Goal: Task Accomplishment & Management: Manage account settings

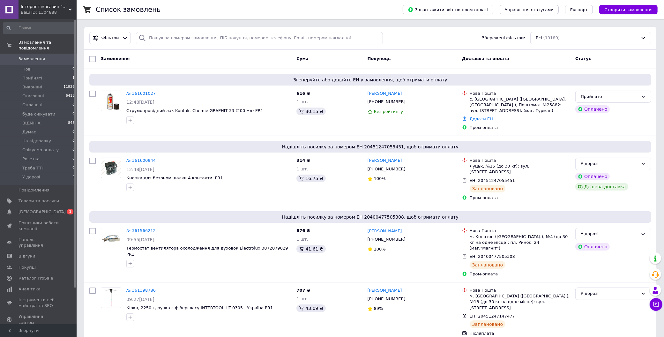
click at [69, 9] on icon at bounding box center [70, 9] width 3 height 3
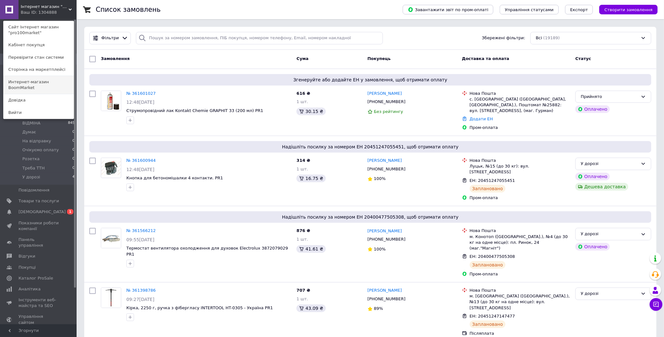
click at [53, 85] on link "Интернет-магазин BoomMarket" at bounding box center [39, 85] width 70 height 18
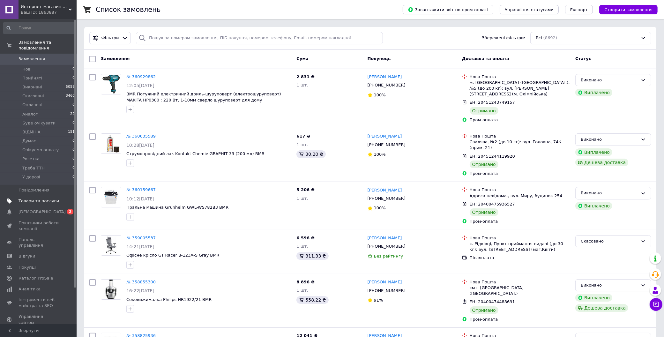
click at [50, 202] on span "Товари та послуги" at bounding box center [38, 201] width 40 height 6
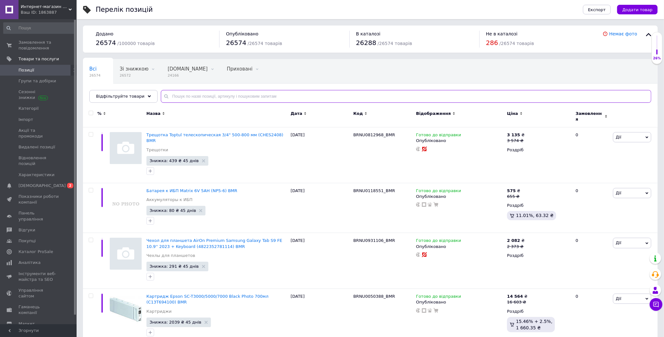
click at [235, 96] on input "text" at bounding box center [406, 96] width 490 height 13
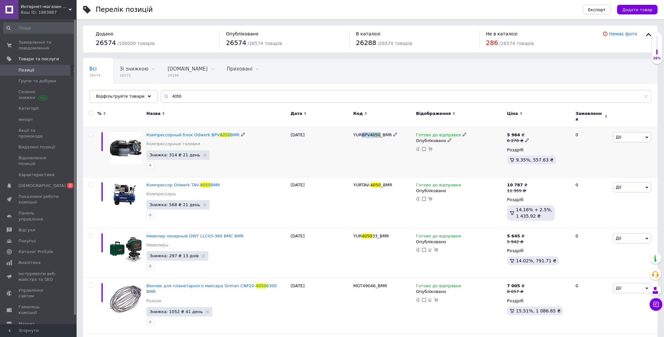
drag, startPoint x: 380, startPoint y: 130, endPoint x: 363, endPoint y: 130, distance: 17.5
click at [363, 132] on span "YURBPV 4050 _BMR" at bounding box center [372, 134] width 39 height 5
copy span "BPV 4050"
drag, startPoint x: 209, startPoint y: 97, endPoint x: 153, endPoint y: 96, distance: 55.8
click at [153, 96] on div "Всі 26574 Зі знижкою 26572 Видалити Редагувати Bigl.ua 24166 Видалити Редагуват…" at bounding box center [370, 81] width 574 height 44
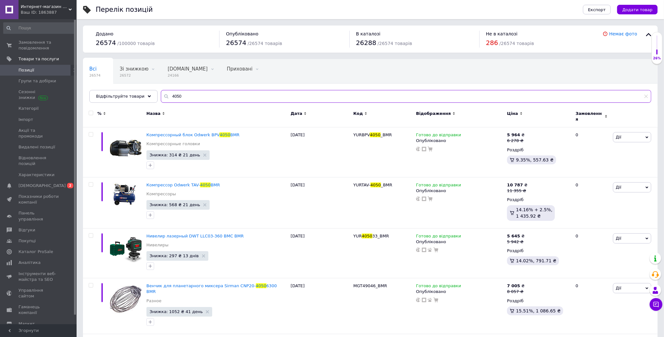
paste input "BPV4050"
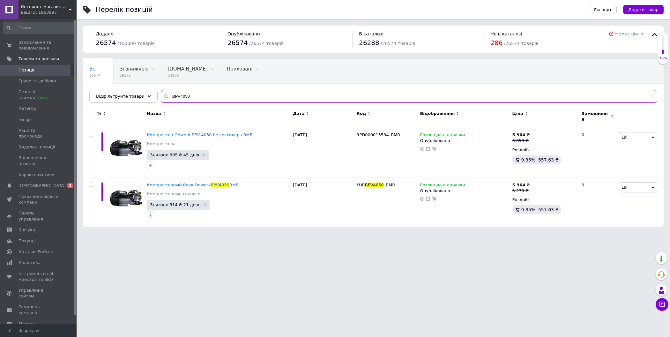
type input "BPV4050"
click at [279, 233] on html "Интернет-магазин BoomMarket Ваш ID: 1863887 Сайт Интернет-магазин BoomMarket Ка…" at bounding box center [335, 116] width 670 height 233
click at [62, 6] on span "Интернет-магазин BoomMarket" at bounding box center [45, 7] width 48 height 6
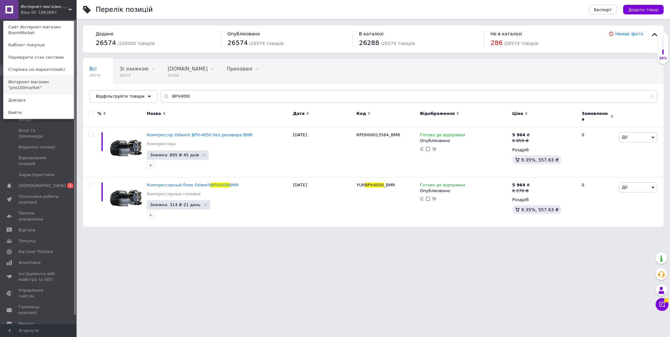
click at [50, 86] on link "Интернет магазин "pro100market"" at bounding box center [39, 85] width 70 height 18
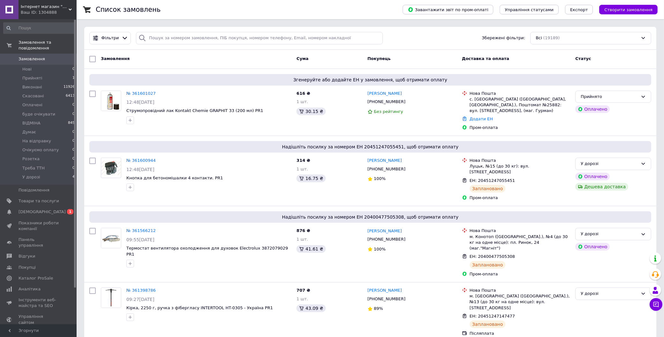
click at [57, 7] on span "Інтернет магазин "pro100market"" at bounding box center [45, 7] width 48 height 6
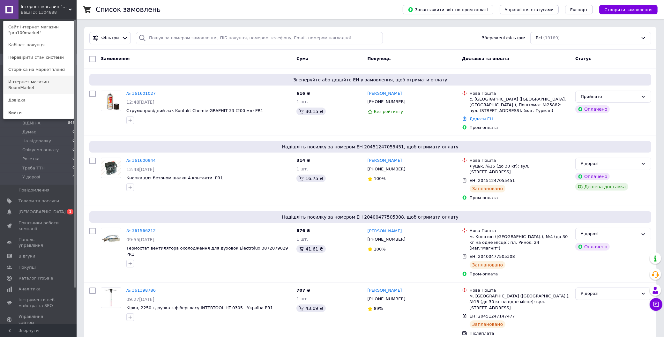
click at [54, 82] on link "Интернет-магазин BoomMarket" at bounding box center [39, 85] width 70 height 18
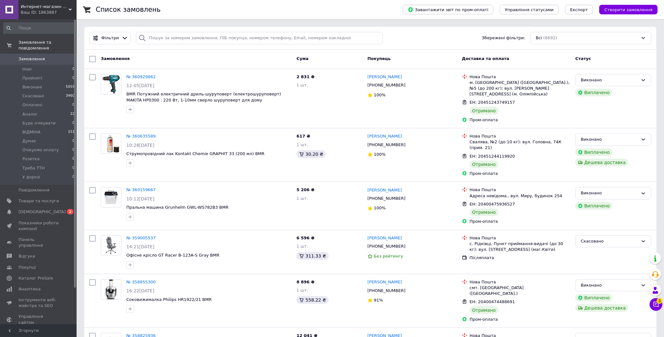
click at [59, 10] on div "Ваш ID: 1863887" at bounding box center [49, 13] width 56 height 6
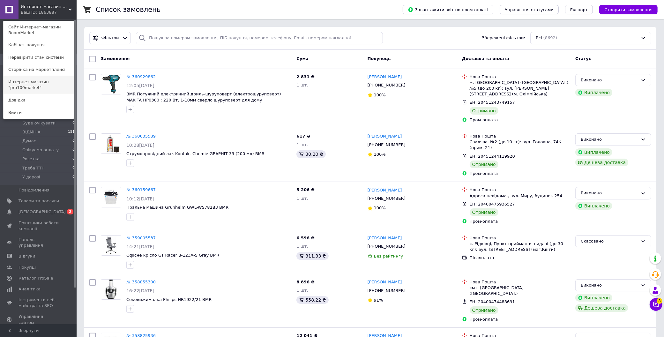
click at [53, 80] on link "Интернет магазин "pro100market"" at bounding box center [39, 85] width 70 height 18
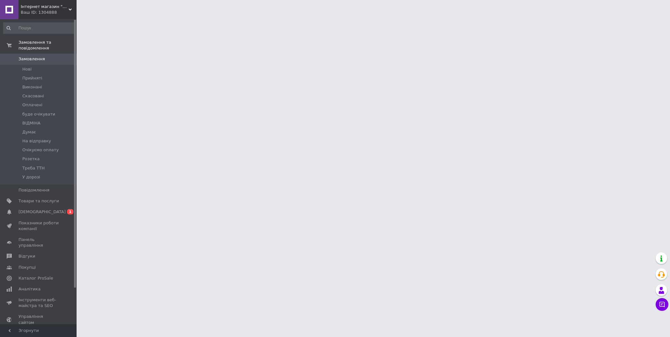
click at [51, 7] on span "Інтернет магазин "pro100market"" at bounding box center [45, 7] width 48 height 6
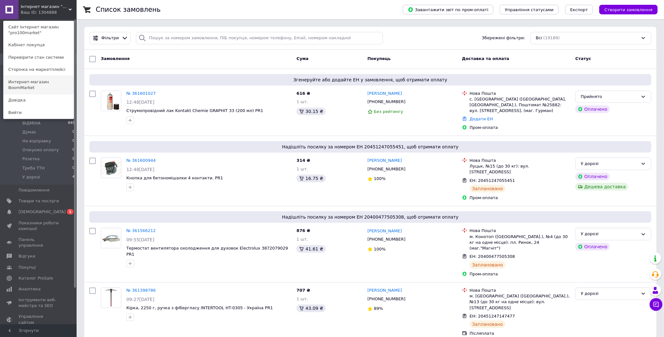
click at [60, 79] on link "Интернет-магазин BoomMarket" at bounding box center [39, 85] width 70 height 18
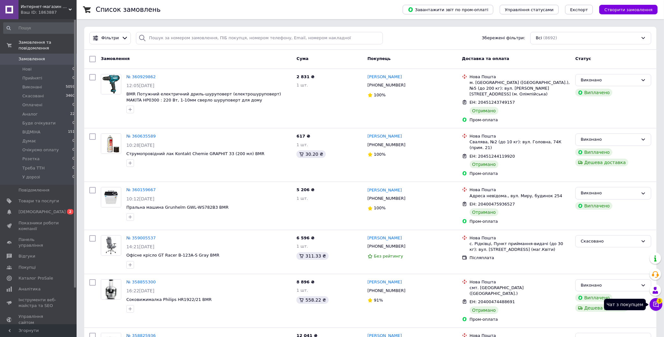
click at [658, 304] on icon at bounding box center [655, 304] width 6 height 6
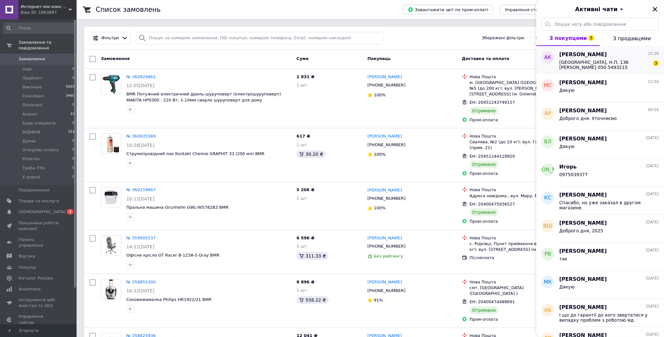
click at [614, 65] on span "Київ, Н.П. 136 Кириченко Андрій 050 5493215" at bounding box center [604, 65] width 91 height 10
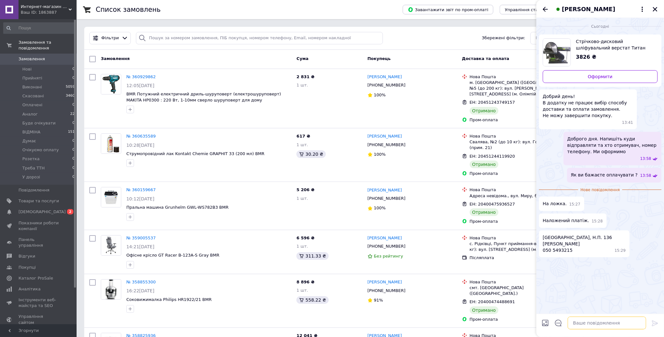
click at [599, 323] on textarea at bounding box center [606, 322] width 78 height 13
type textarea "Завтра відправимо"
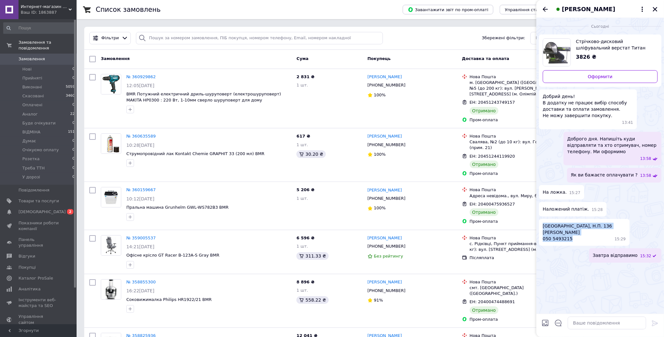
drag, startPoint x: 565, startPoint y: 235, endPoint x: 542, endPoint y: 225, distance: 25.6
click at [542, 225] on div "Київ, Н.П. 136 Кириченко Андрій 050 5493215 15:29" at bounding box center [584, 232] width 91 height 27
copy span "Київ, Н.П. 136 Кириченко Андрій 050 5493215"
click at [587, 43] on span "Стрічково-дисковий шліфувальний верстат Титан KSM400 BMR" at bounding box center [614, 44] width 77 height 13
click at [655, 8] on icon "Закрити" at bounding box center [654, 9] width 4 height 4
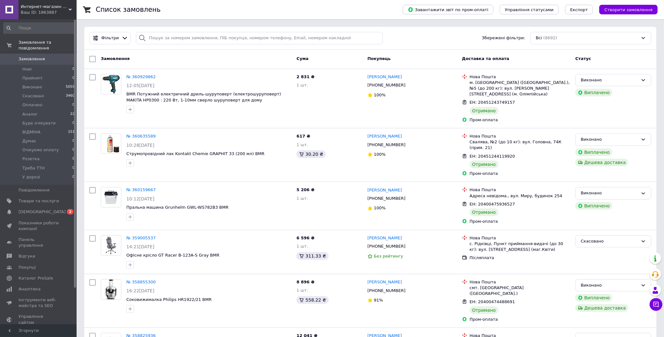
click at [44, 6] on span "Интернет-магазин BoomMarket" at bounding box center [45, 7] width 48 height 6
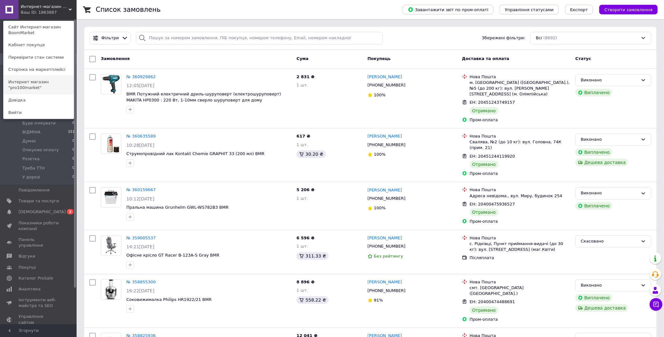
click at [46, 79] on link "Интернет магазин "pro100market"" at bounding box center [39, 85] width 70 height 18
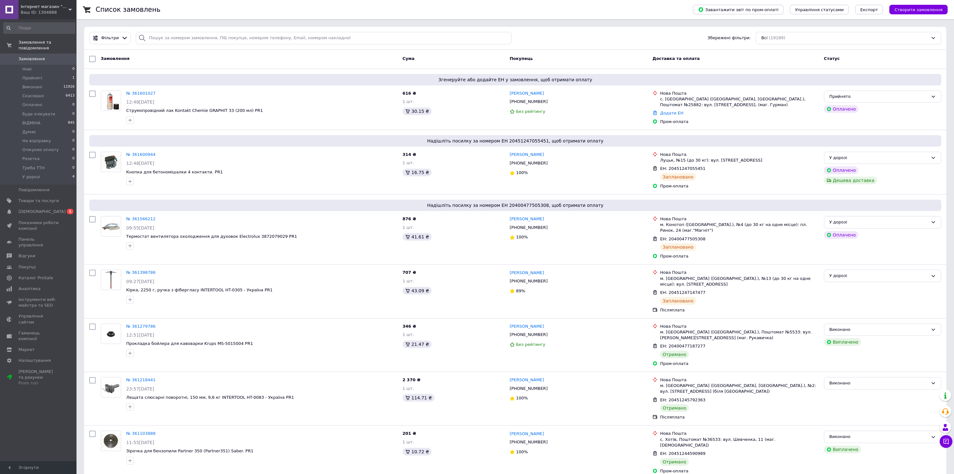
click at [47, 15] on div "Ваш ID: 1304888" at bounding box center [49, 13] width 56 height 6
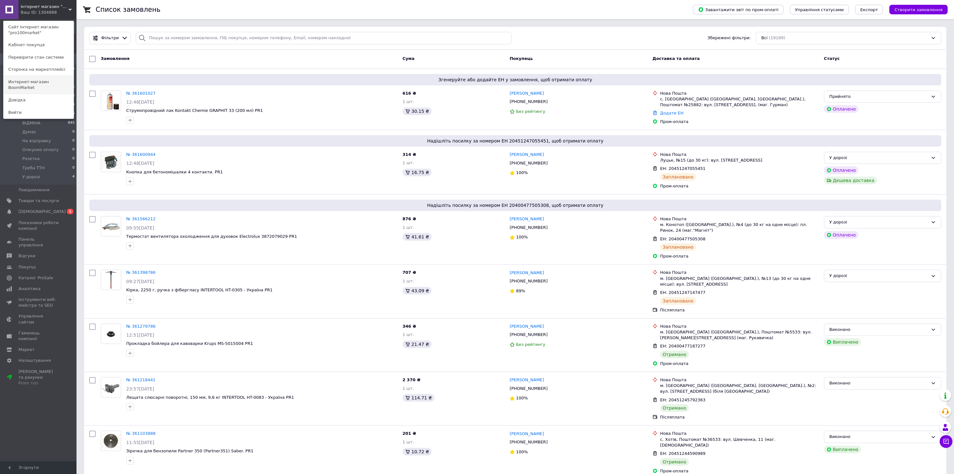
click at [39, 77] on link "Интернет-магазин BoomMarket" at bounding box center [39, 85] width 70 height 18
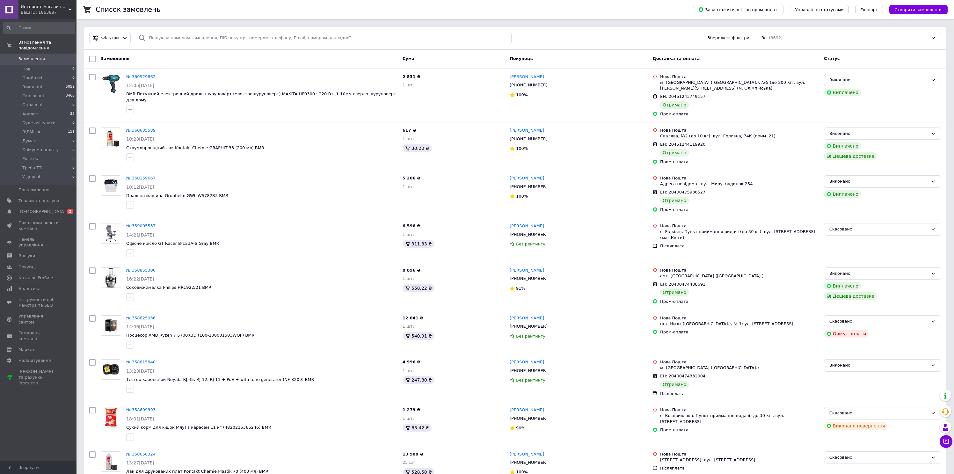
click at [39, 13] on div "Ваш ID: 1863887" at bounding box center [49, 13] width 56 height 6
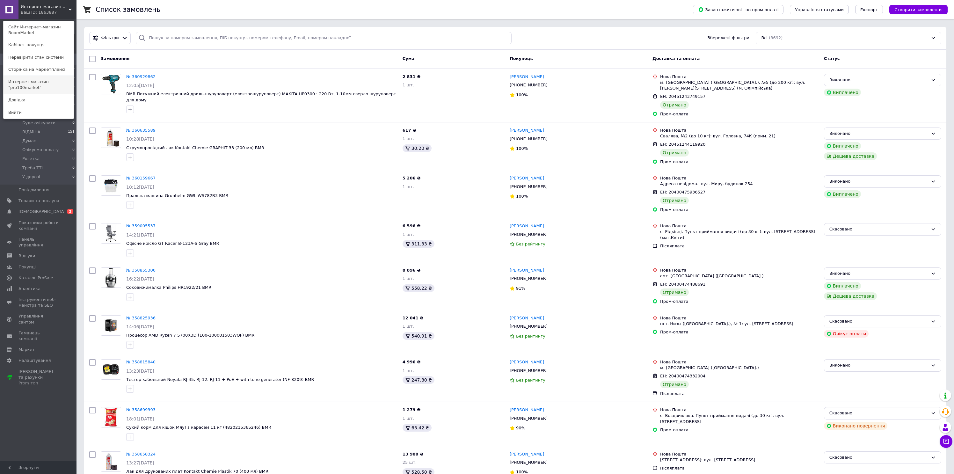
click at [41, 84] on link "Интернет магазин "pro100market"" at bounding box center [39, 85] width 70 height 18
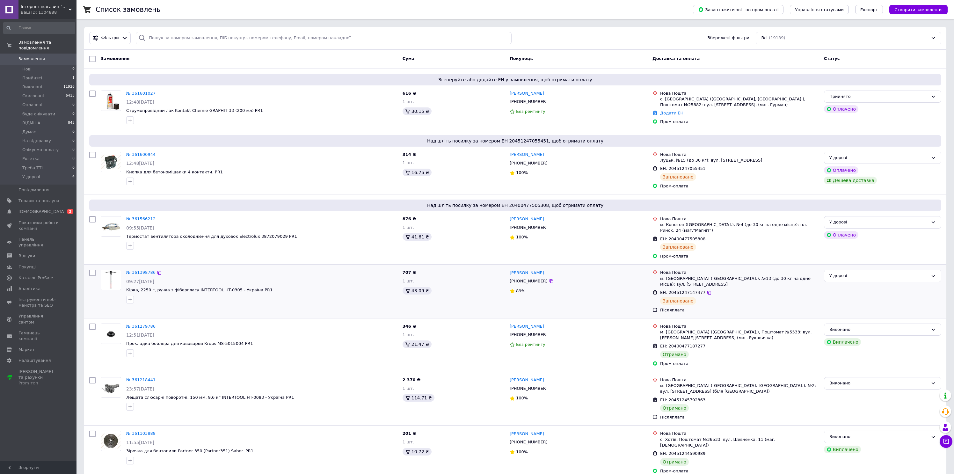
click at [362, 295] on div at bounding box center [262, 300] width 274 height 10
click at [50, 10] on div "Ваш ID: 1304888" at bounding box center [49, 13] width 56 height 6
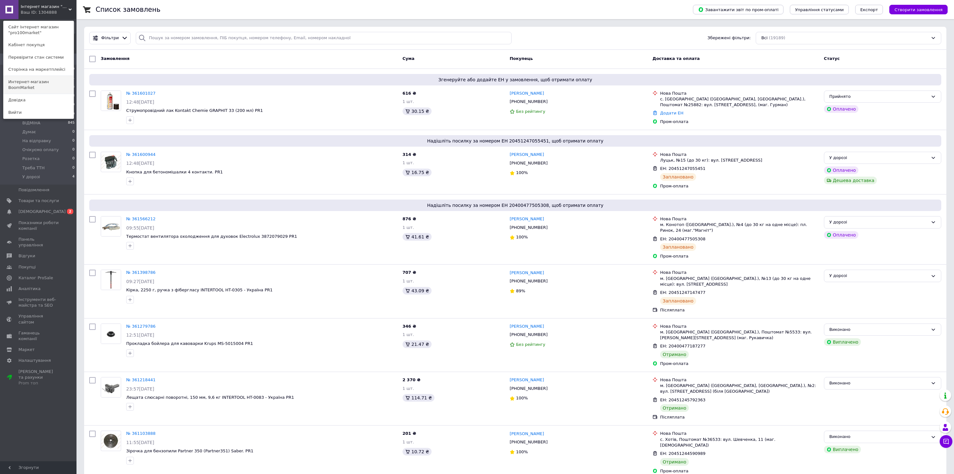
click at [53, 82] on link "Интернет-магазин BoomMarket" at bounding box center [39, 85] width 70 height 18
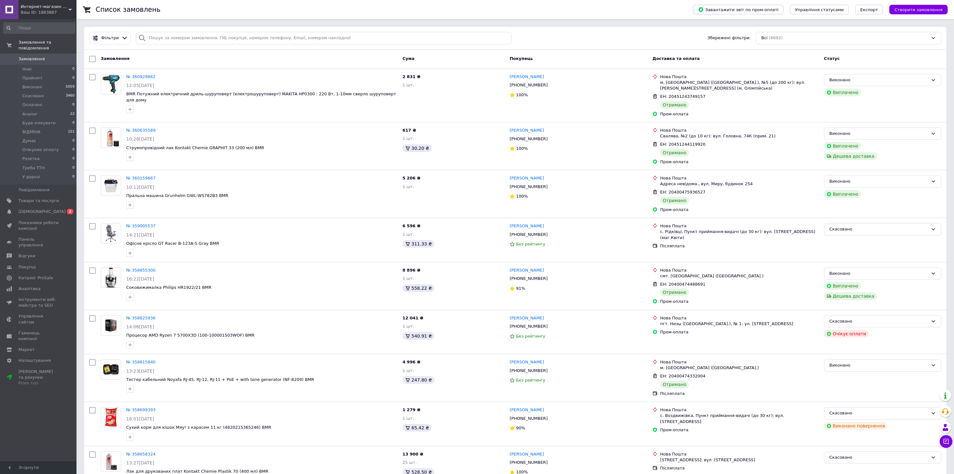
click at [40, 11] on div "Ваш ID: 1863887" at bounding box center [49, 13] width 56 height 6
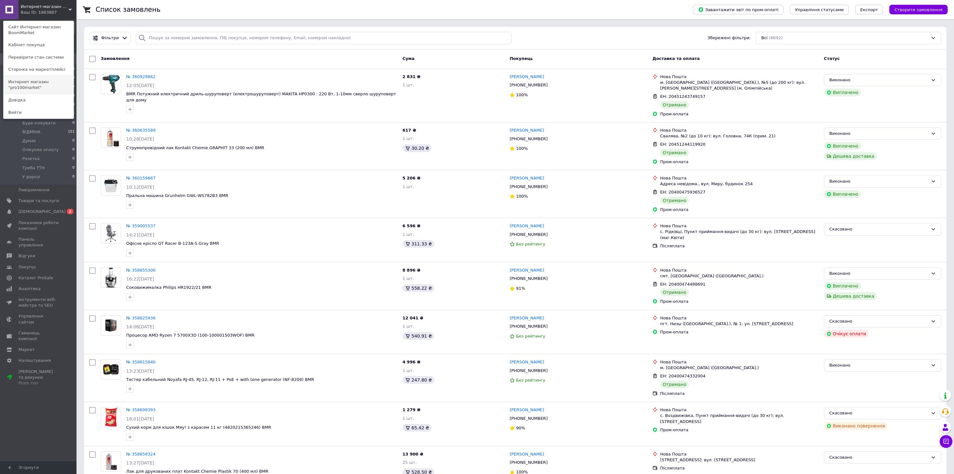
click at [39, 81] on link "Интернет магазин "pro100market"" at bounding box center [39, 85] width 70 height 18
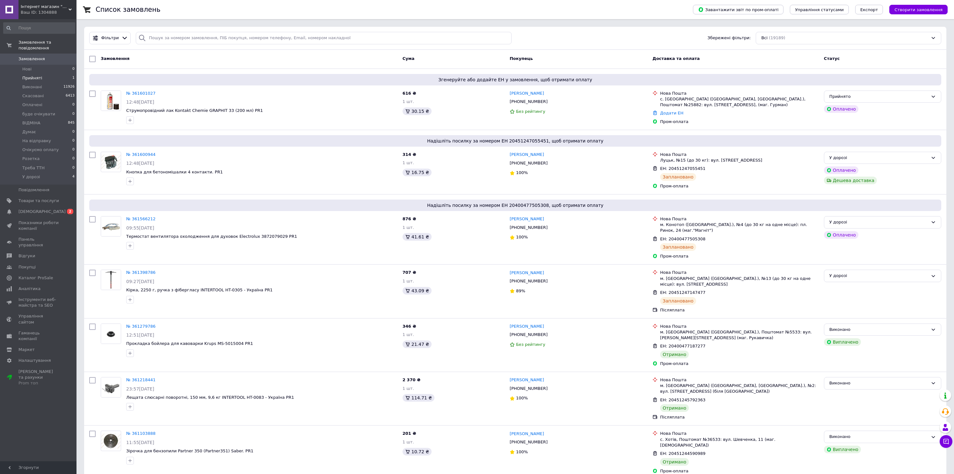
click at [33, 78] on span "Прийняті" at bounding box center [32, 78] width 20 height 6
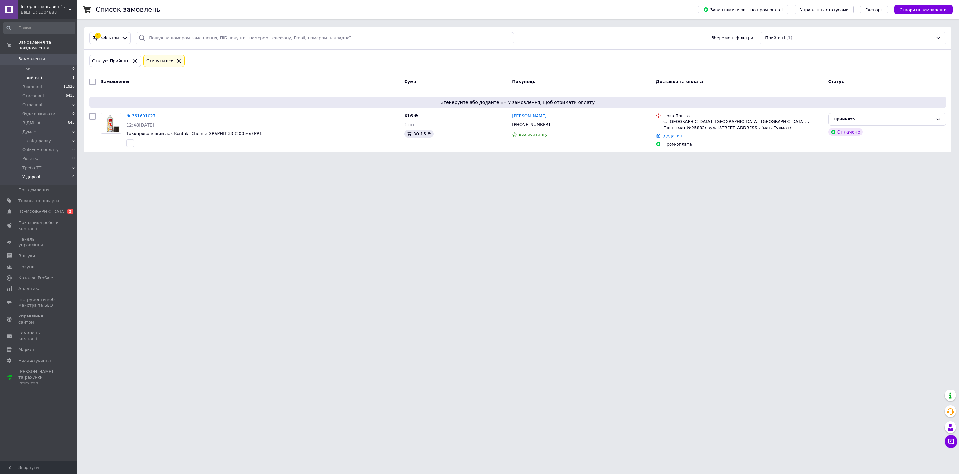
drag, startPoint x: 47, startPoint y: 176, endPoint x: 59, endPoint y: 176, distance: 12.1
click at [47, 177] on li "У дорозі 4" at bounding box center [39, 179] width 78 height 12
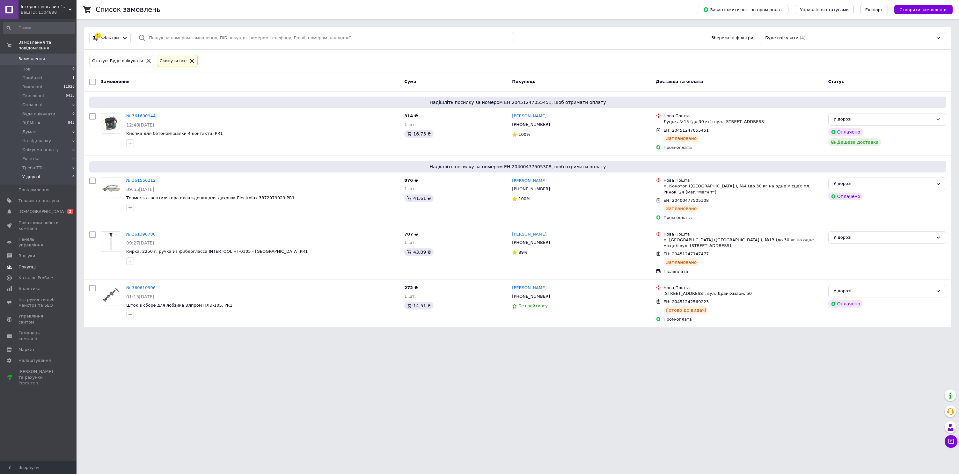
drag, startPoint x: 18, startPoint y: 250, endPoint x: 31, endPoint y: 174, distance: 76.9
click at [18, 253] on span "Відгуки" at bounding box center [26, 256] width 17 height 6
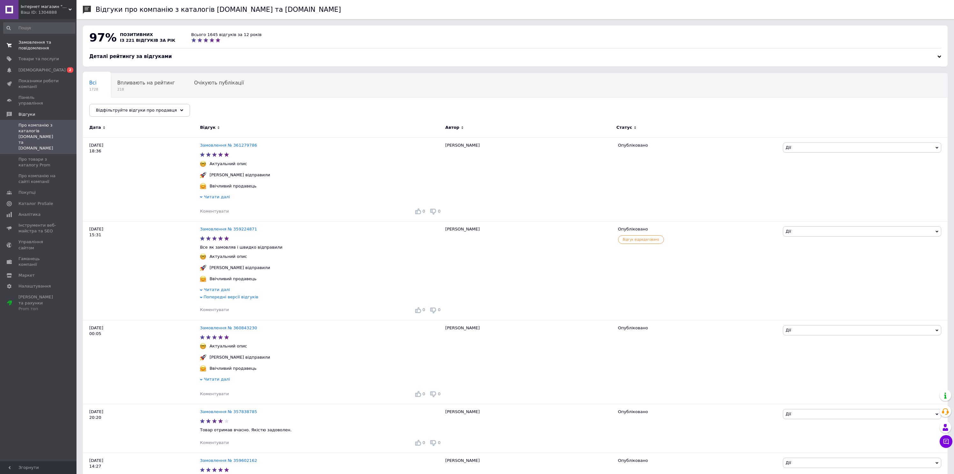
click at [37, 46] on span "Замовлення та повідомлення" at bounding box center [38, 45] width 40 height 11
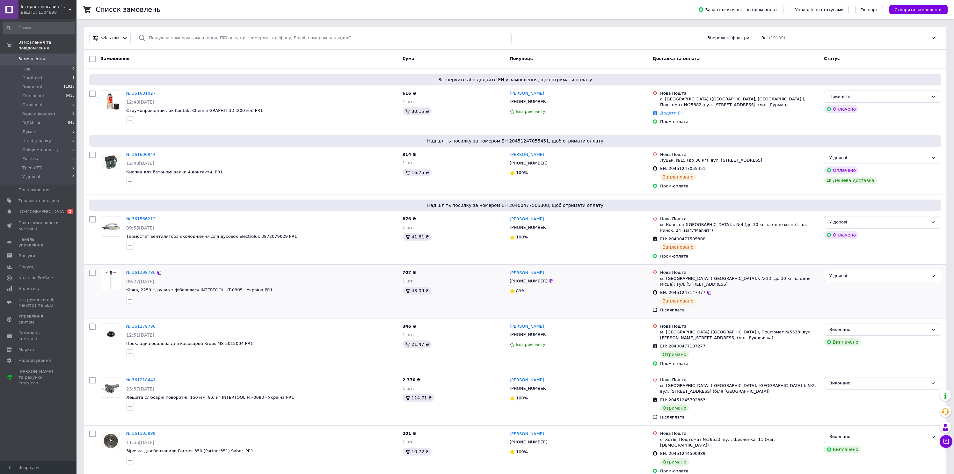
click at [464, 270] on div "707 ₴ 1 шт. 43.09 ₴" at bounding box center [453, 291] width 107 height 48
click at [60, 13] on div "Ваш ID: 1304888" at bounding box center [49, 13] width 56 height 6
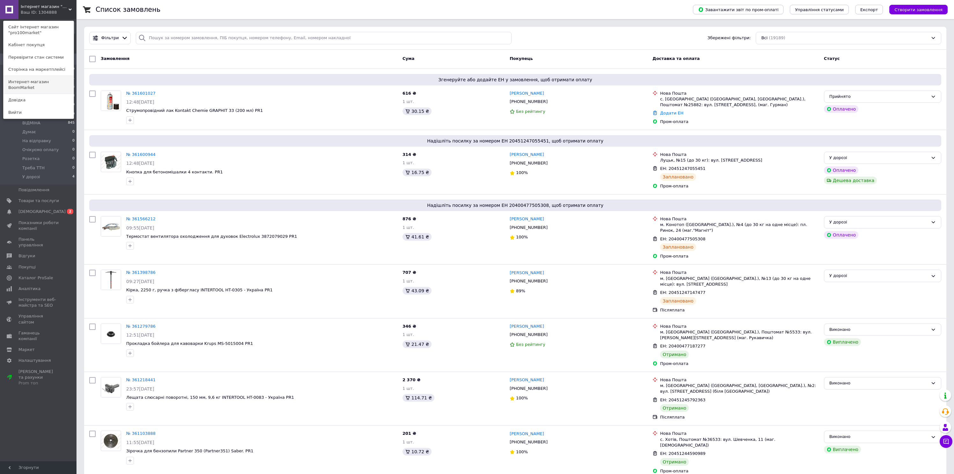
click at [58, 80] on link "Интернет-магазин BoomMarket" at bounding box center [39, 85] width 70 height 18
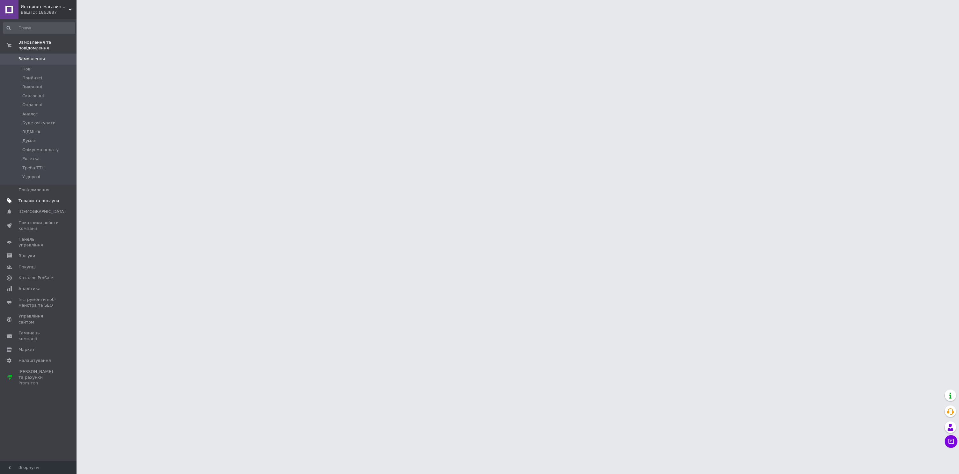
click at [52, 202] on span "Товари та послуги" at bounding box center [38, 201] width 40 height 6
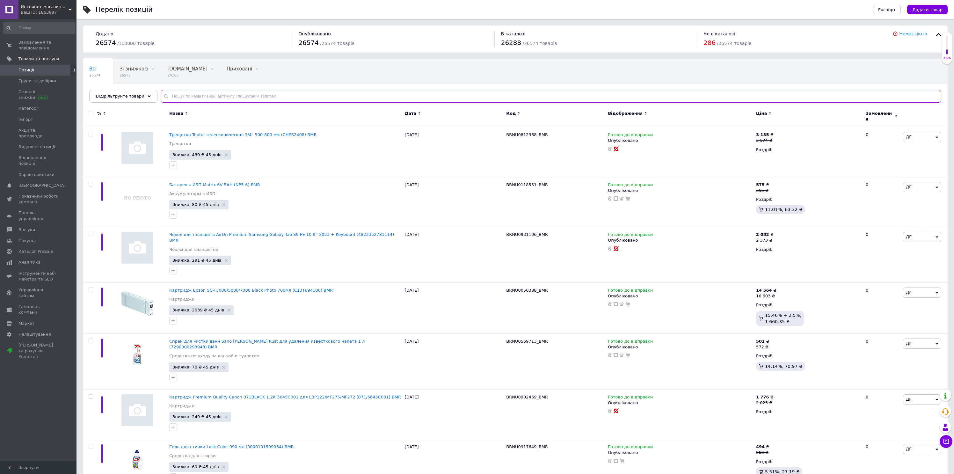
click at [205, 97] on input "text" at bounding box center [551, 96] width 781 height 13
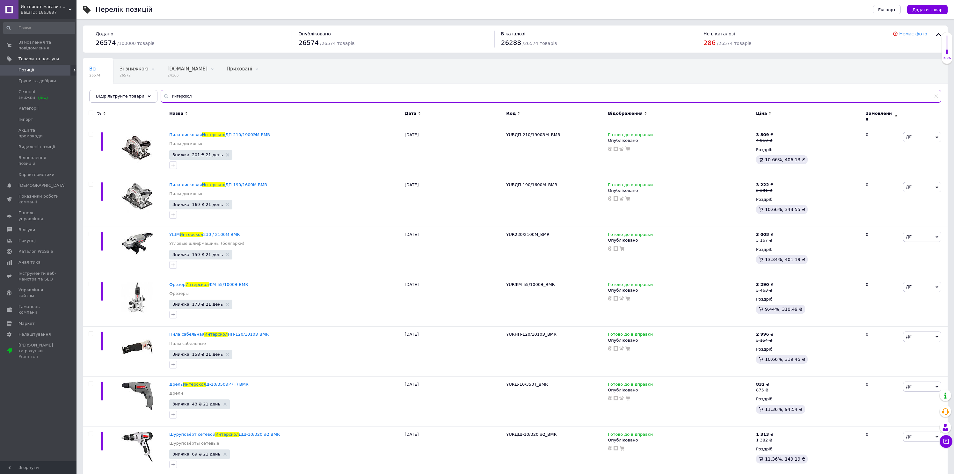
click at [229, 99] on input "интерскол" at bounding box center [551, 96] width 781 height 13
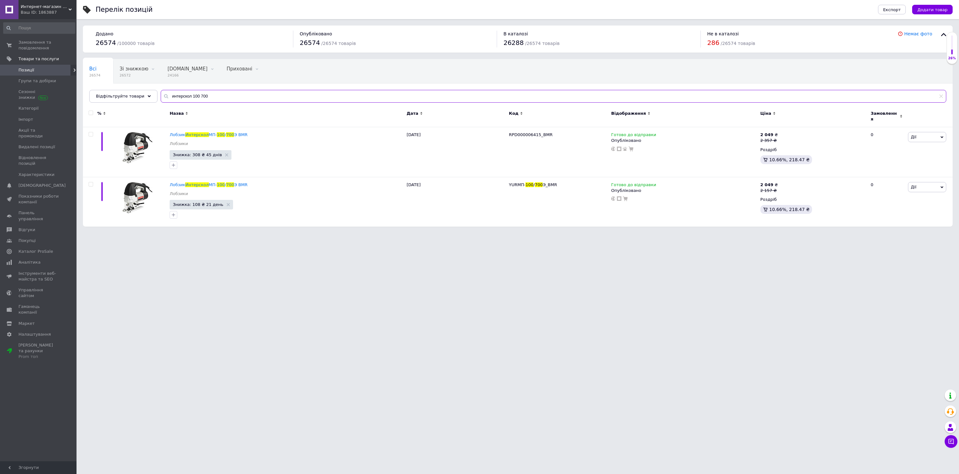
type input "интерскол 100 700"
click at [351, 233] on html "Интернет-магазин BoomMarket Ваш ID: 1863887 Сайт Интернет-магазин BoomMarket Ка…" at bounding box center [479, 116] width 959 height 233
drag, startPoint x: 518, startPoint y: 130, endPoint x: 539, endPoint y: 130, distance: 21.0
click at [539, 132] on span "RPD000006415_BMR" at bounding box center [531, 134] width 44 height 5
copy span "000006415"
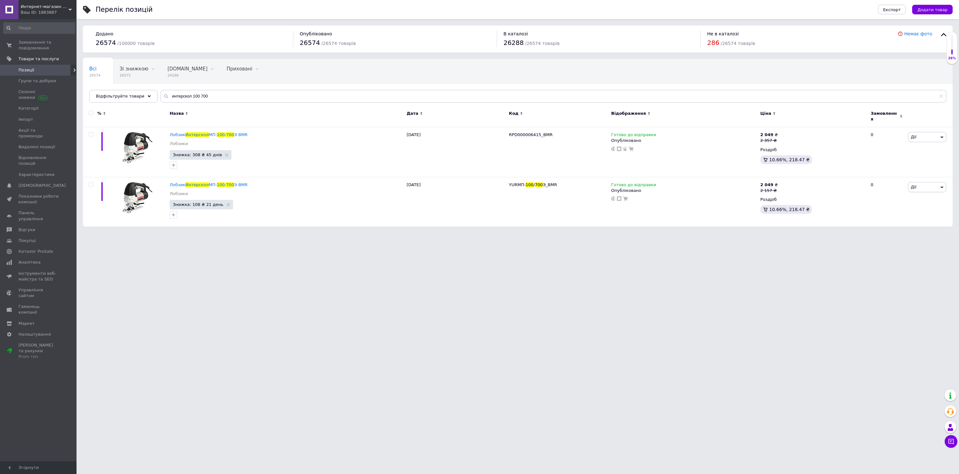
click at [327, 233] on html "Интернет-магазин BoomMarket Ваш ID: 1863887 Сайт Интернет-магазин BoomMarket Ка…" at bounding box center [479, 116] width 959 height 233
drag, startPoint x: 165, startPoint y: 130, endPoint x: 236, endPoint y: 132, distance: 70.5
click at [236, 132] on div "Лобзик Интерскол МП- 100 / 700 Э BMR Лобзики Знижка: 308 ₴ 45 днів 12.09.2025 R…" at bounding box center [518, 152] width 870 height 50
copy div "Лобзик Интерскол МП- 100 / 700 Э"
drag, startPoint x: 540, startPoint y: 130, endPoint x: 517, endPoint y: 131, distance: 22.3
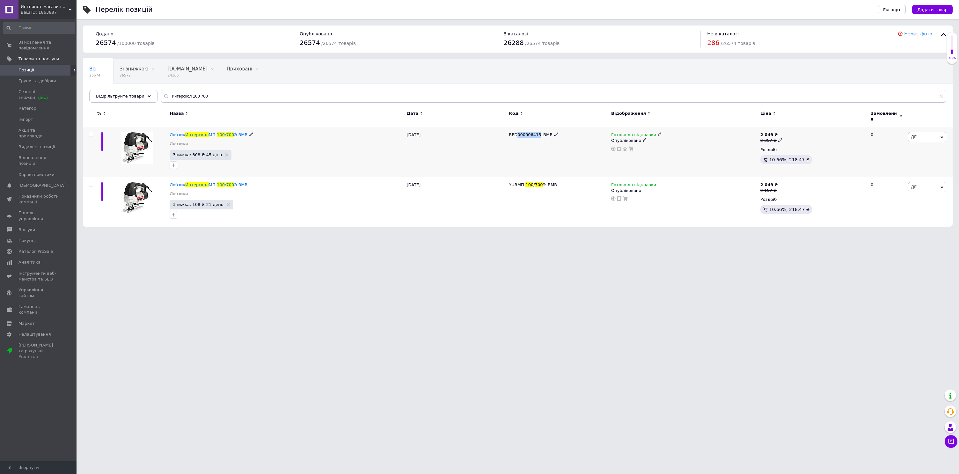
click at [517, 132] on span "RPD000006415_BMR" at bounding box center [531, 134] width 44 height 5
copy span "000006415"
click at [34, 8] on span "Интернет-магазин BoomMarket" at bounding box center [45, 7] width 48 height 6
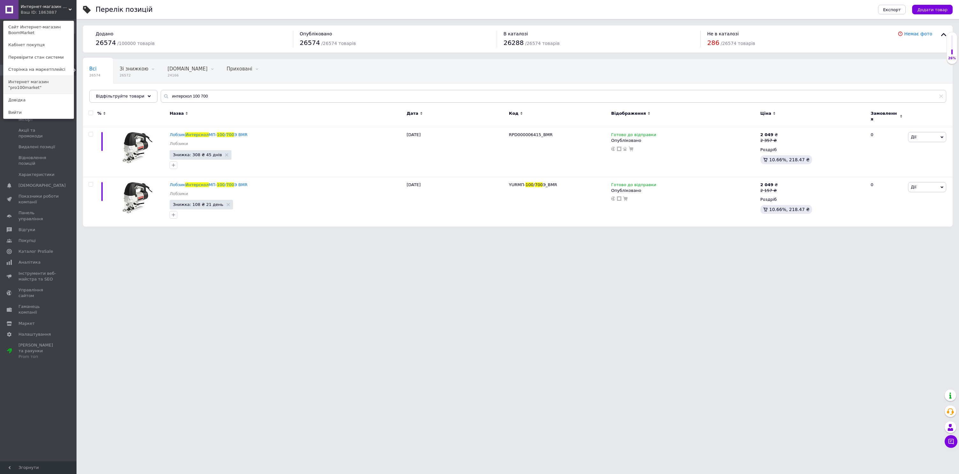
click at [47, 82] on link "Интернет магазин "pro100market"" at bounding box center [39, 85] width 70 height 18
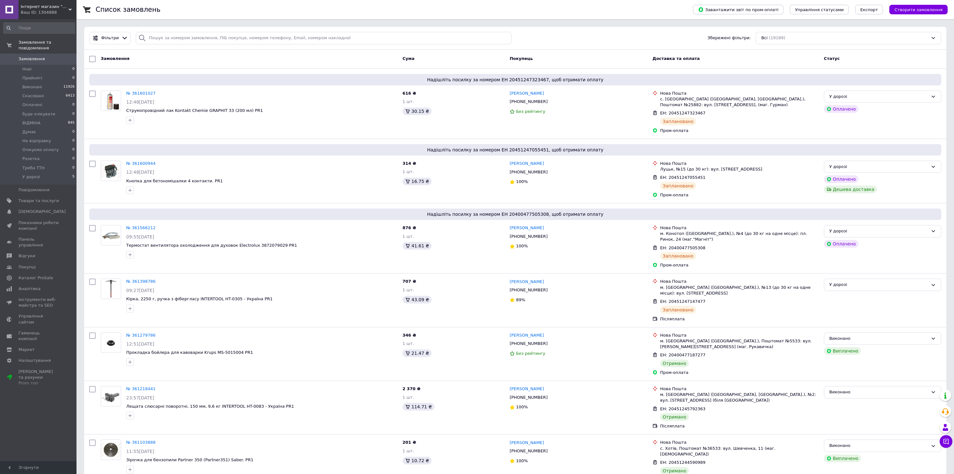
click at [53, 5] on span "Інтернет магазин "pro100market"" at bounding box center [45, 7] width 48 height 6
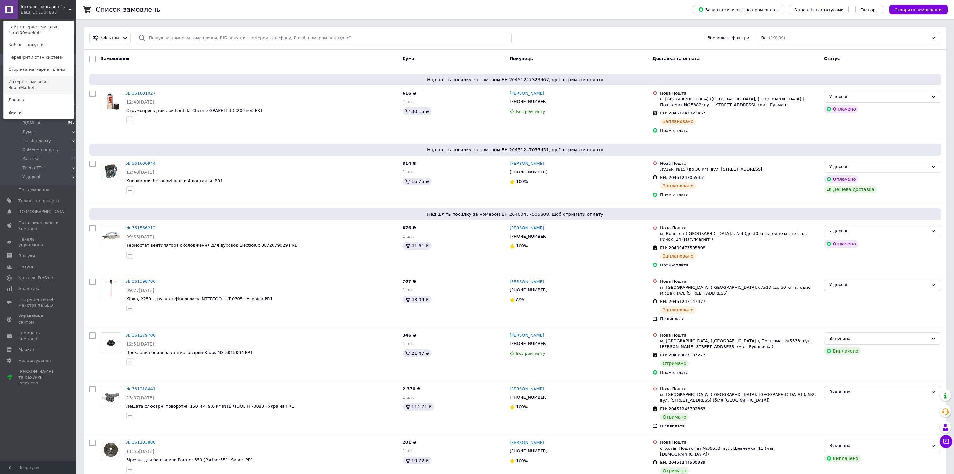
click at [52, 80] on link "Интернет-магазин BoomMarket" at bounding box center [39, 85] width 70 height 18
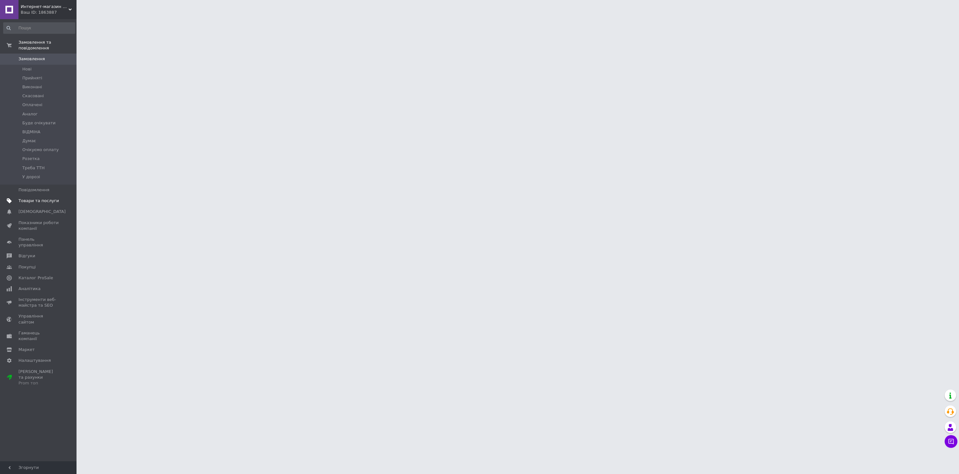
click at [47, 202] on span "Товари та послуги" at bounding box center [38, 201] width 40 height 6
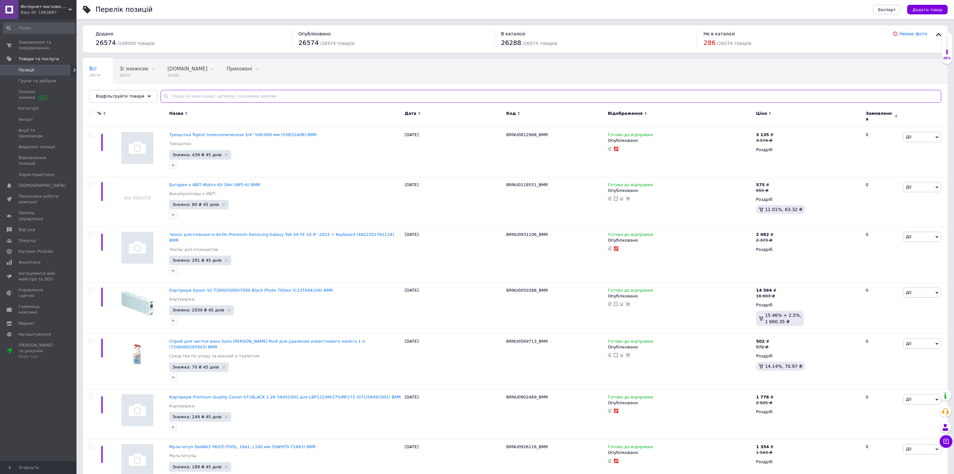
click at [228, 100] on input "text" at bounding box center [551, 96] width 781 height 13
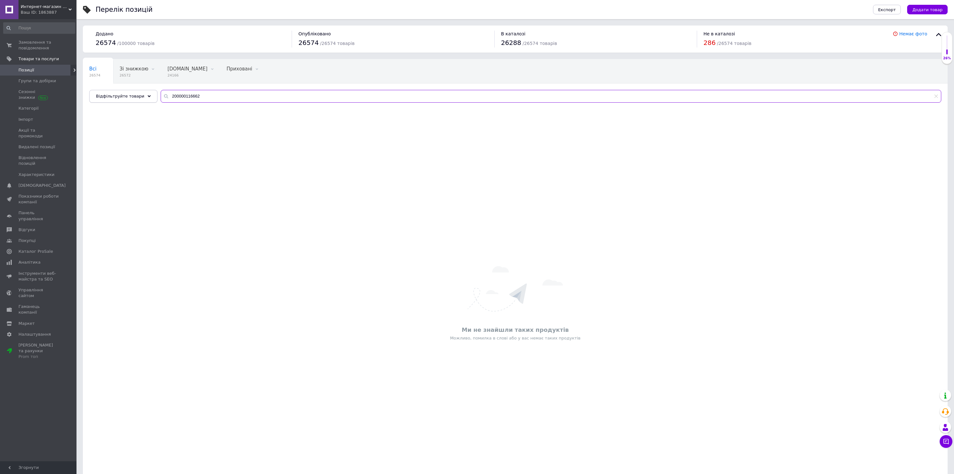
drag, startPoint x: 205, startPoint y: 97, endPoint x: 134, endPoint y: 93, distance: 71.2
click at [131, 91] on div "Відфільтруйте товари 200000116662" at bounding box center [515, 96] width 852 height 13
type input "200000116662"
click at [67, 10] on div "Ваш ID: 1863887" at bounding box center [49, 13] width 56 height 6
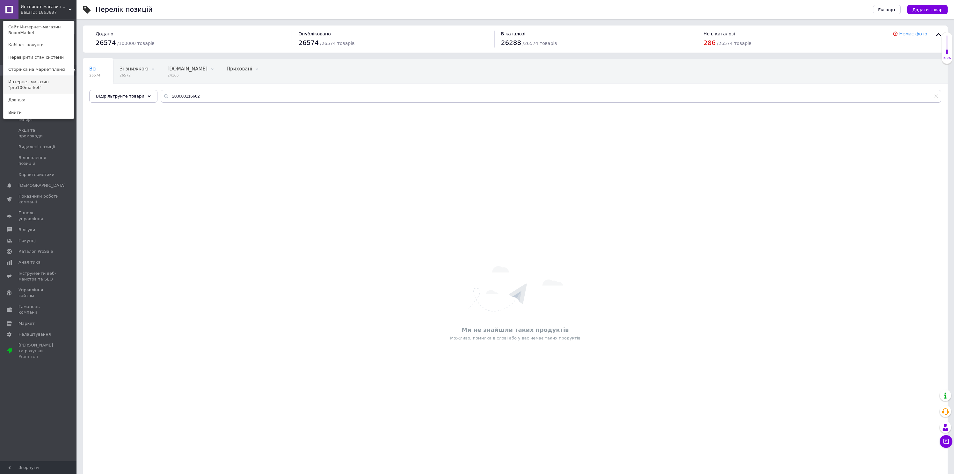
click at [45, 85] on link "Интернет магазин "pro100market"" at bounding box center [39, 85] width 70 height 18
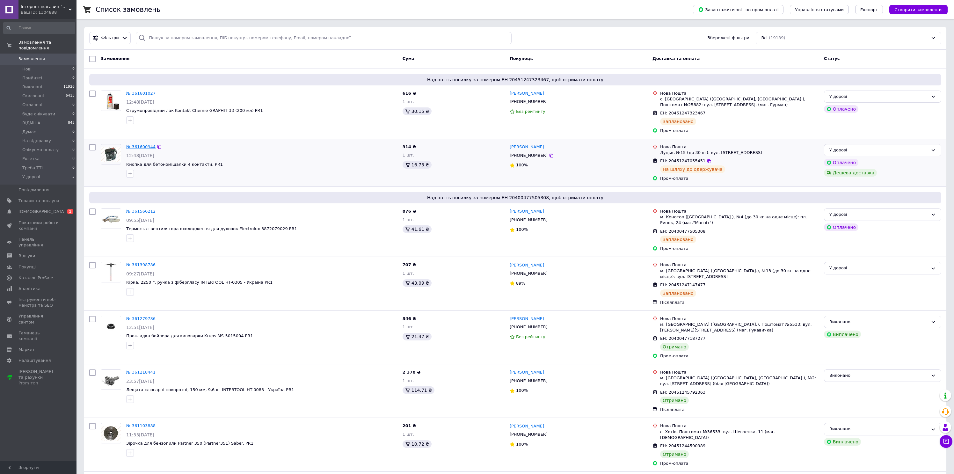
click at [134, 147] on link "№ 361600944" at bounding box center [140, 146] width 29 height 5
click at [144, 210] on link "№ 361566212" at bounding box center [140, 211] width 29 height 5
click at [137, 264] on link "№ 361398786" at bounding box center [140, 264] width 29 height 5
click at [42, 283] on link "Аналітика" at bounding box center [39, 288] width 78 height 11
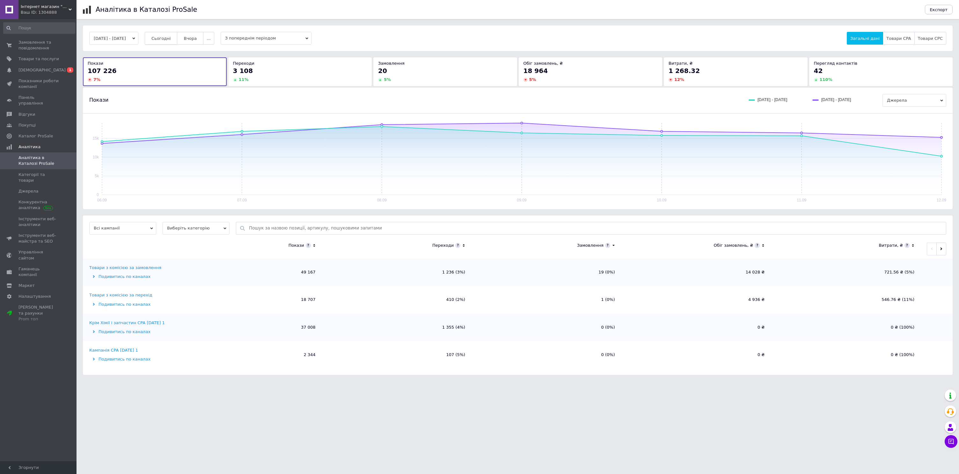
click at [171, 40] on span "Сьогодні" at bounding box center [160, 38] width 19 height 5
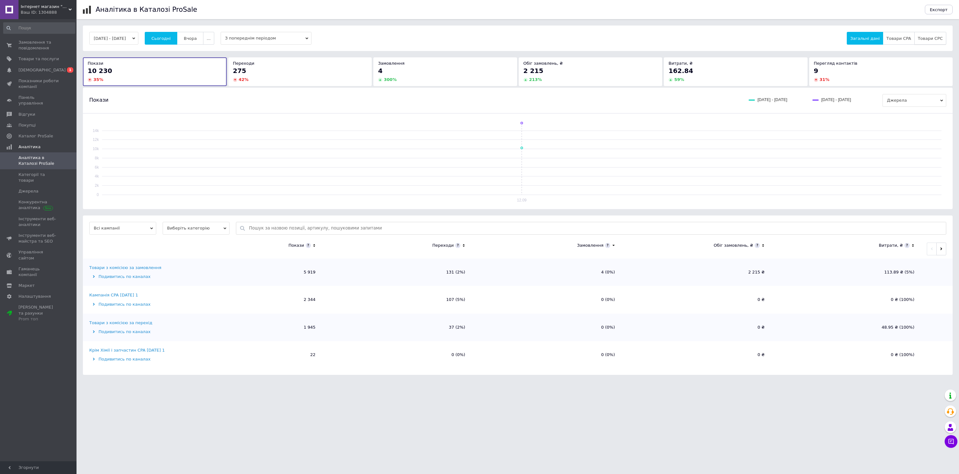
click at [939, 35] on button "Товари CPC" at bounding box center [930, 38] width 32 height 13
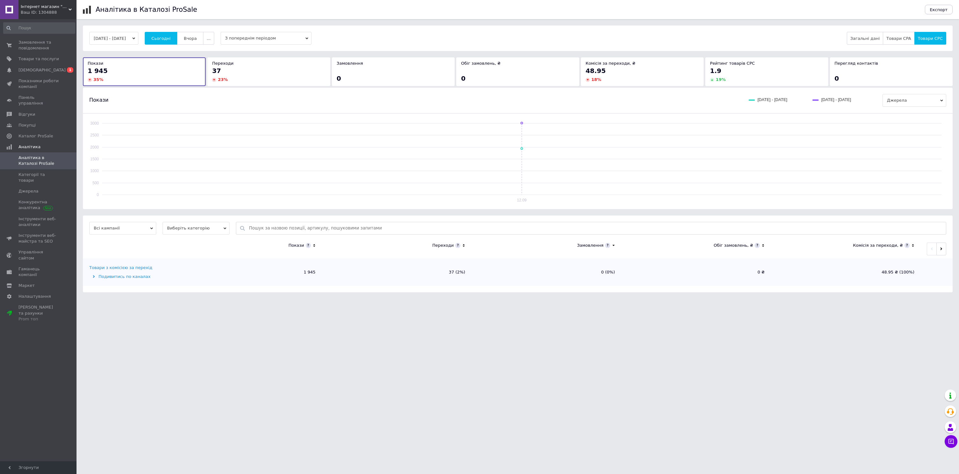
click at [69, 13] on div "Ваш ID: 1304888" at bounding box center [49, 13] width 56 height 6
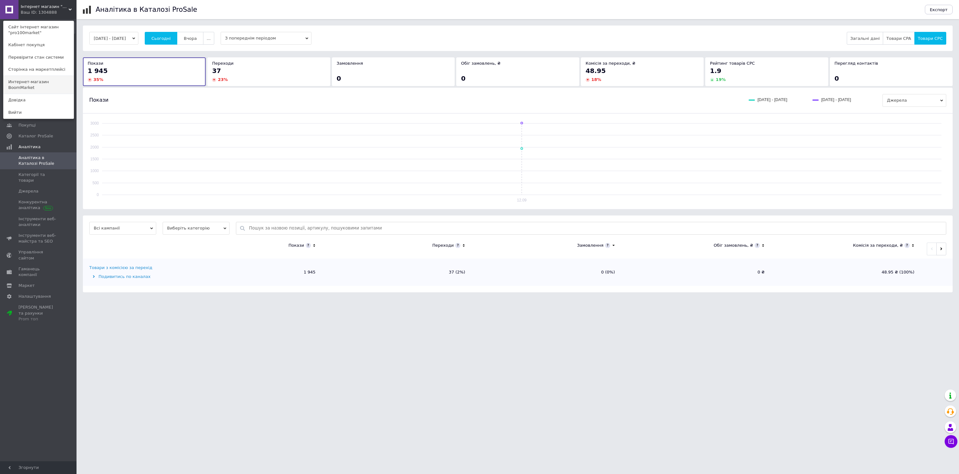
click at [47, 82] on link "Интернет-магазин BoomMarket" at bounding box center [39, 85] width 70 height 18
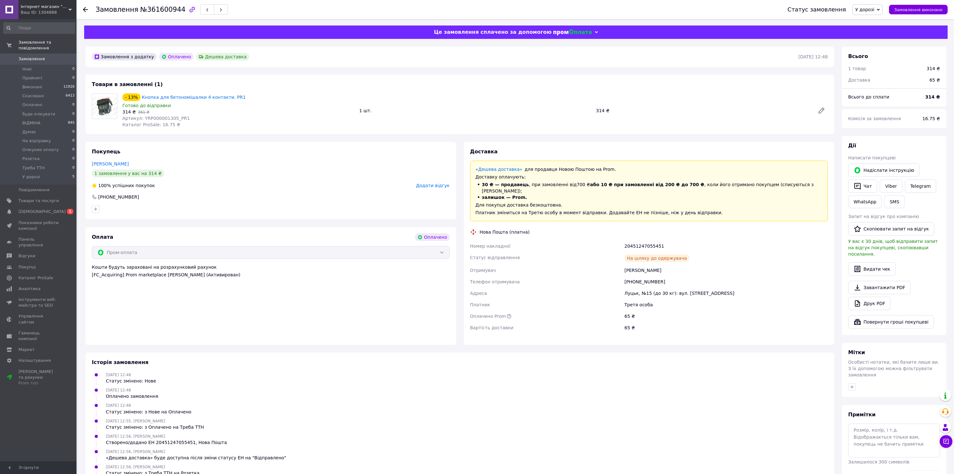
click at [640, 276] on div "[PHONE_NUMBER]" at bounding box center [726, 281] width 206 height 11
copy div "380994312827"
click at [648, 276] on div "[PHONE_NUMBER]" at bounding box center [726, 281] width 206 height 11
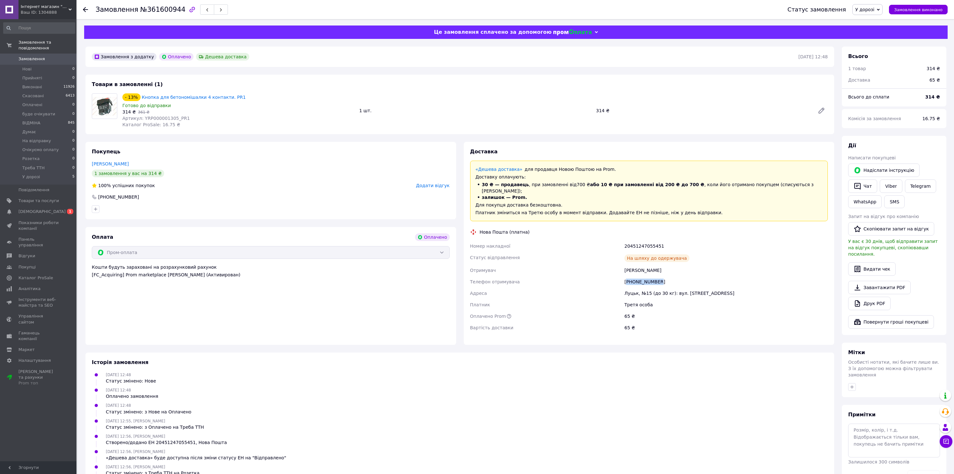
click at [648, 276] on div "[PHONE_NUMBER]" at bounding box center [726, 281] width 206 height 11
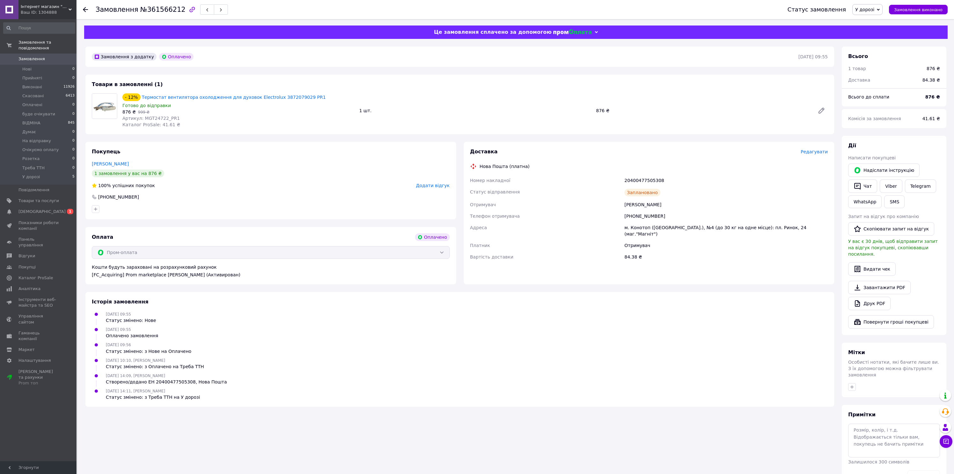
click at [643, 216] on div "+380969594601" at bounding box center [726, 215] width 206 height 11
copy div "380969594601"
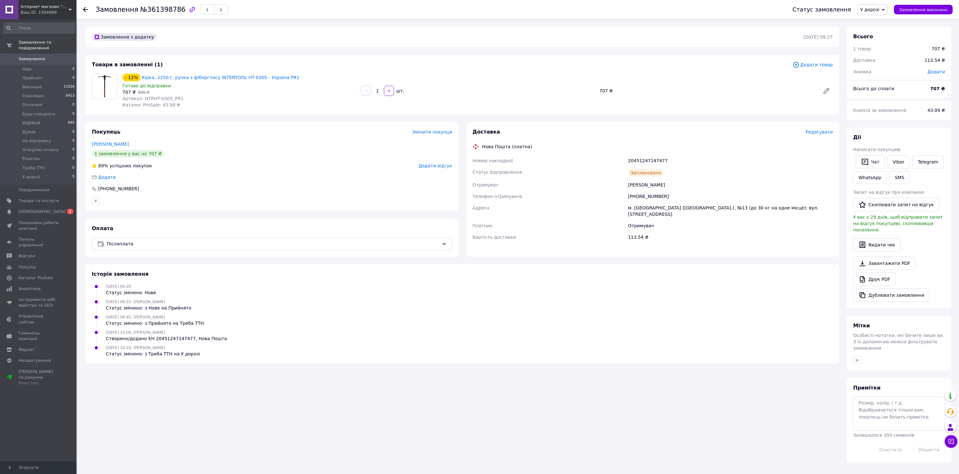
click at [642, 195] on div "[PHONE_NUMBER]" at bounding box center [730, 196] width 207 height 11
copy div "380505759374"
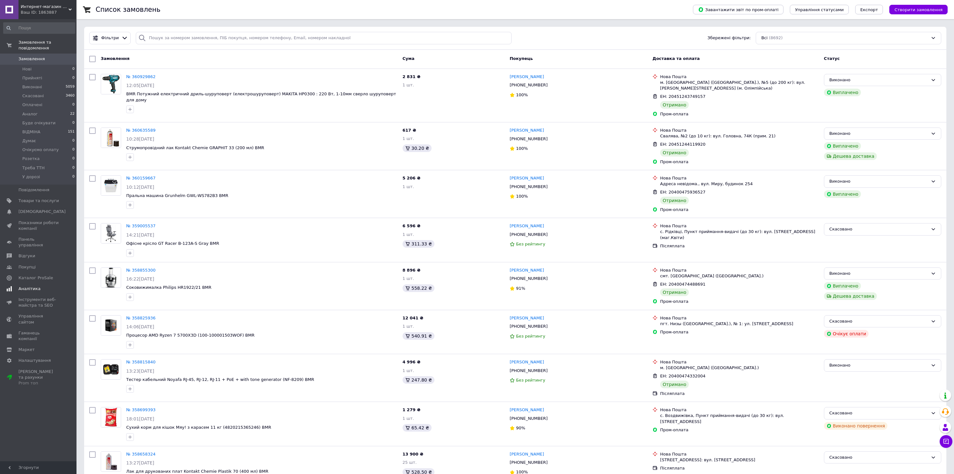
click at [35, 286] on span "Аналітика" at bounding box center [29, 289] width 22 height 6
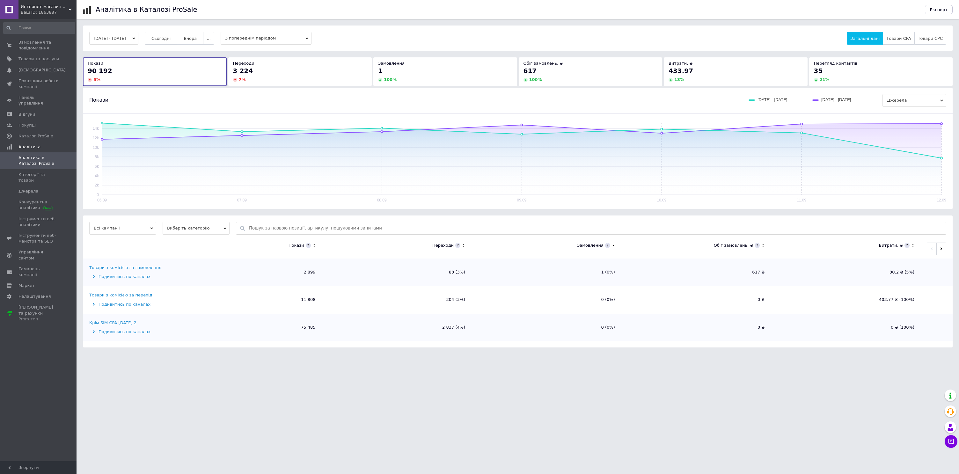
click at [171, 38] on span "Сьогодні" at bounding box center [160, 38] width 19 height 5
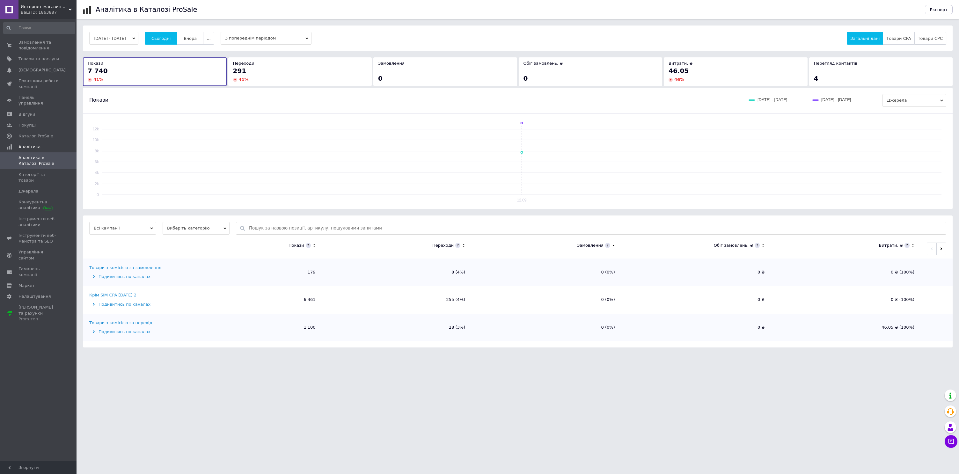
click at [921, 41] on button "Товари CPC" at bounding box center [930, 38] width 32 height 13
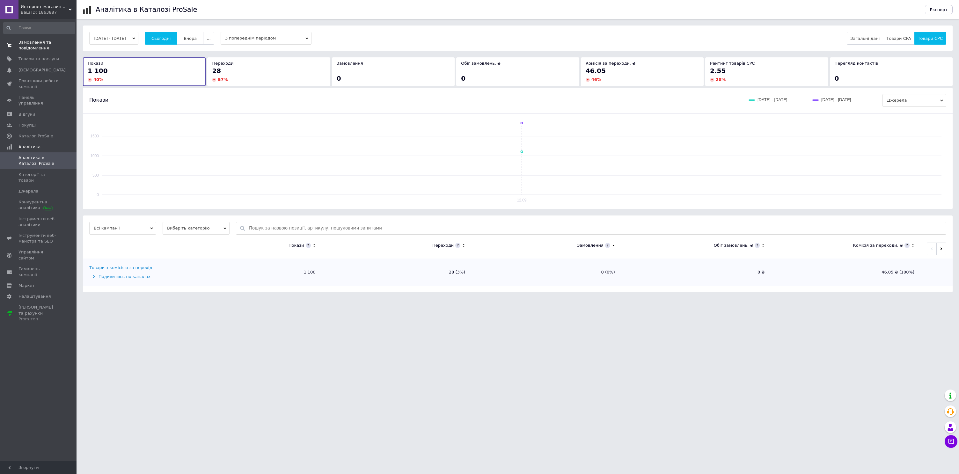
click at [49, 43] on span "Замовлення та повідомлення" at bounding box center [38, 45] width 40 height 11
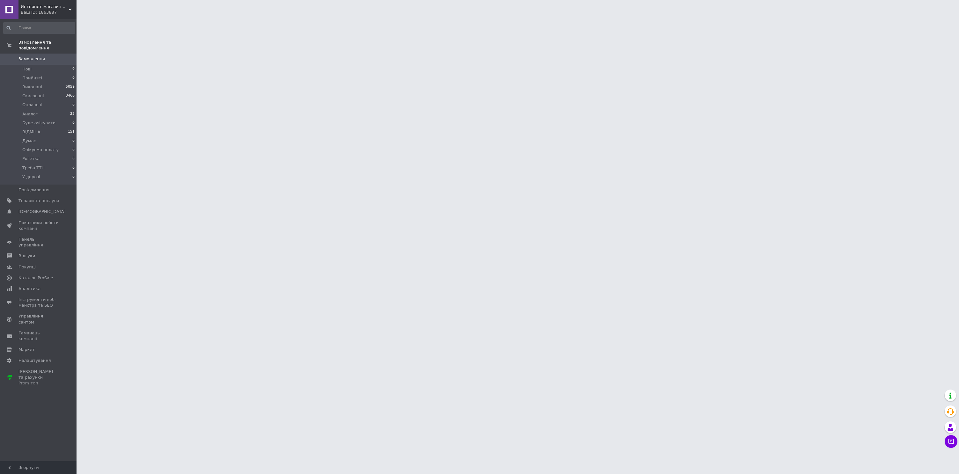
click at [59, 7] on span "Интернет-магазин BoomMarket" at bounding box center [45, 7] width 48 height 6
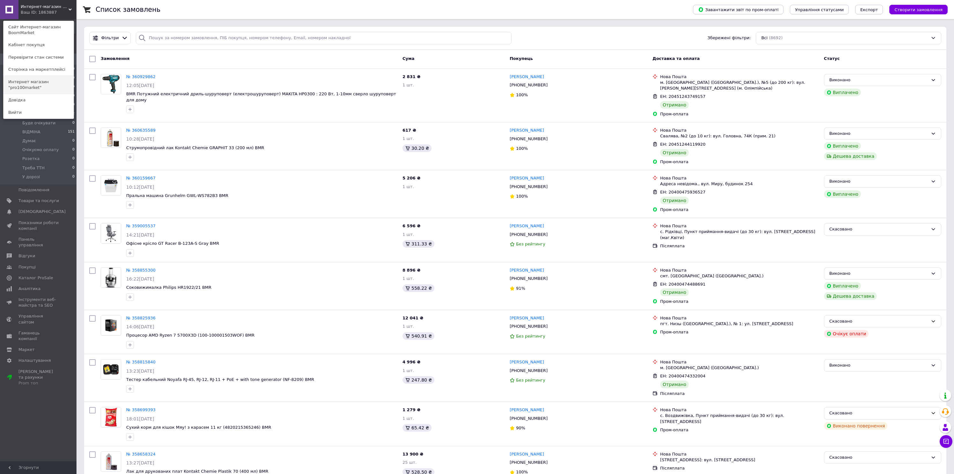
click at [53, 84] on link "Интернет магазин "pro100market"" at bounding box center [39, 85] width 70 height 18
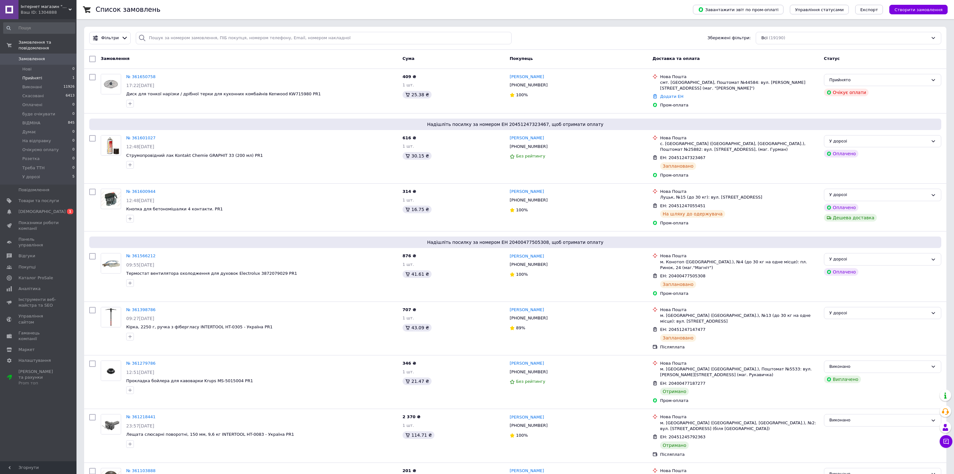
click at [33, 77] on span "Прийняті" at bounding box center [32, 78] width 20 height 6
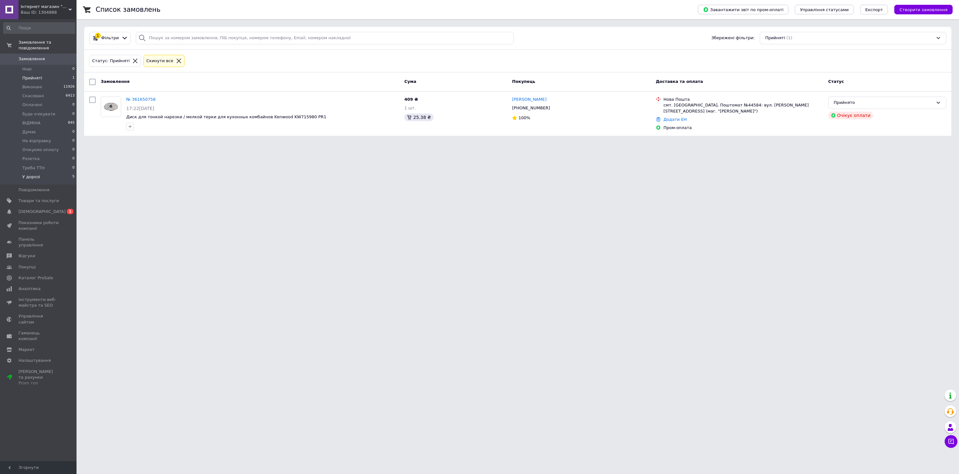
click at [34, 180] on li "У дорозі 5" at bounding box center [39, 179] width 78 height 12
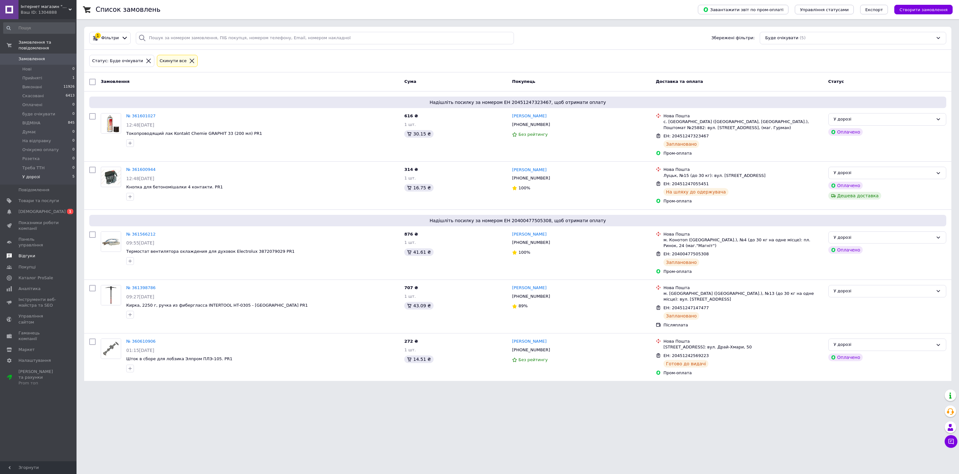
click at [36, 253] on span "Відгуки" at bounding box center [38, 256] width 40 height 6
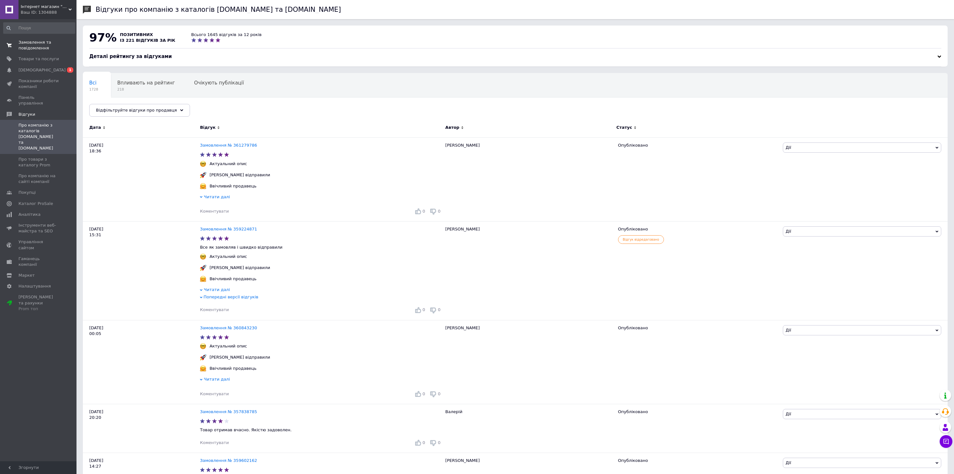
click at [41, 46] on span "Замовлення та повідомлення" at bounding box center [38, 45] width 40 height 11
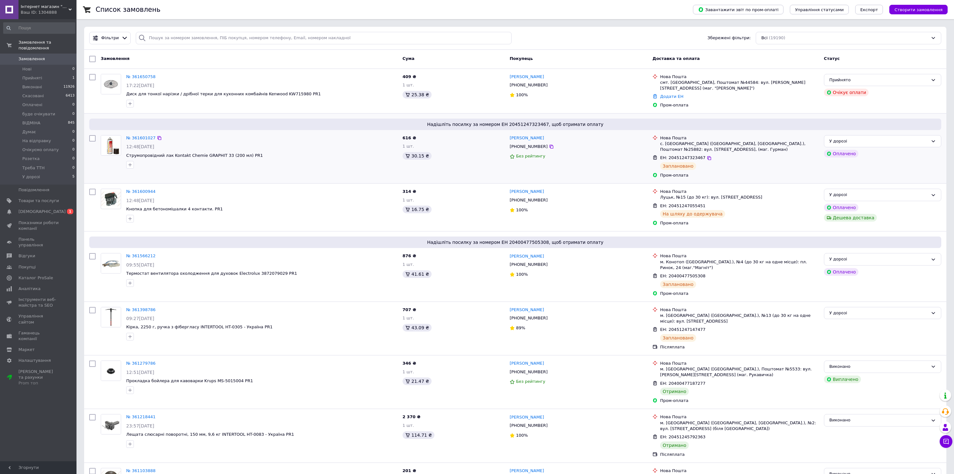
click at [370, 167] on div at bounding box center [262, 165] width 274 height 10
click at [363, 187] on div "№ 361600944 12:48, 12.09.2025 Кнопка для бетономішалки 4 контакти. PR1" at bounding box center [262, 205] width 276 height 39
click at [459, 374] on div "1 шт." at bounding box center [454, 372] width 102 height 6
click at [45, 13] on div "Ваш ID: 1304888" at bounding box center [49, 13] width 56 height 6
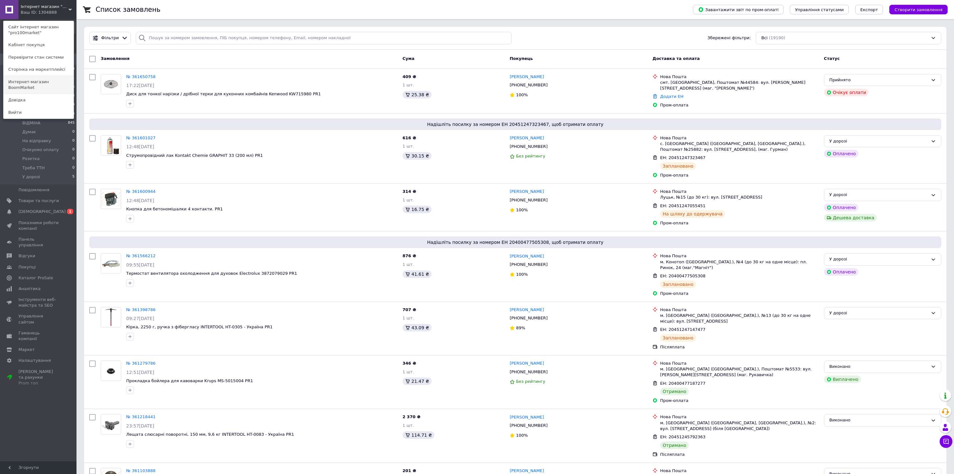
click at [49, 82] on link "Интернет-магазин BoomMarket" at bounding box center [39, 85] width 70 height 18
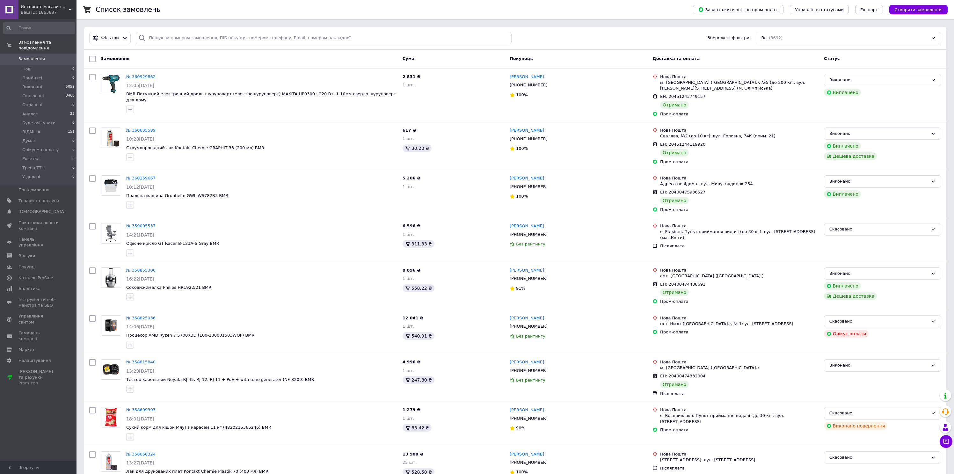
click at [62, 10] on div "Ваш ID: 1863887" at bounding box center [49, 13] width 56 height 6
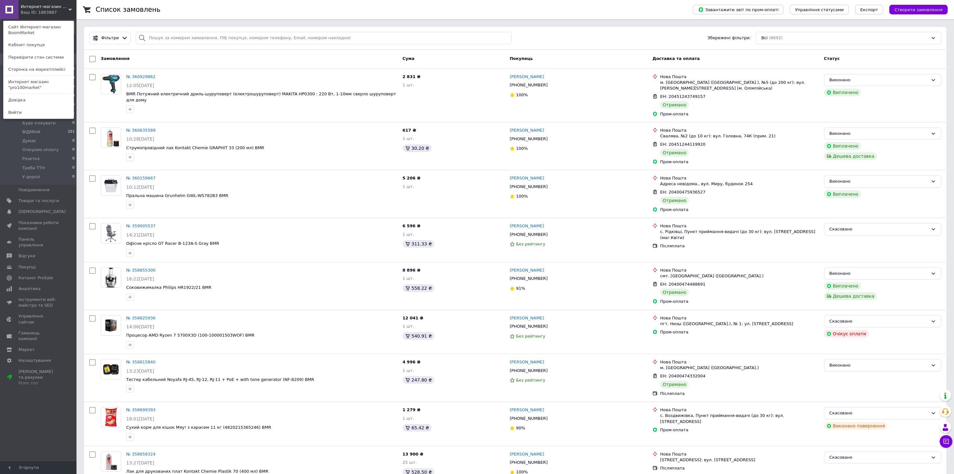
drag, startPoint x: 54, startPoint y: 79, endPoint x: 83, endPoint y: 86, distance: 29.8
click at [54, 79] on link "Интернет магазин "pro100market"" at bounding box center [39, 85] width 70 height 18
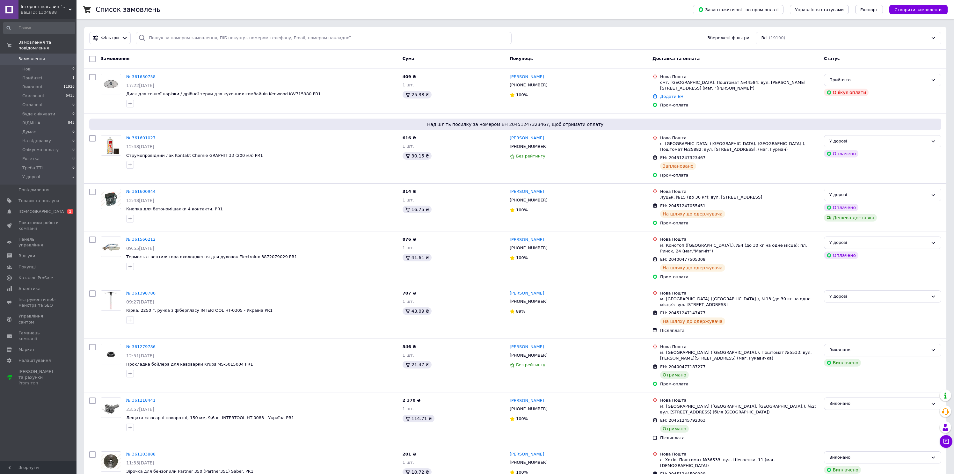
click at [53, 16] on div "Інтернет магазин "pro100market" Ваш ID: 1304888" at bounding box center [47, 9] width 58 height 19
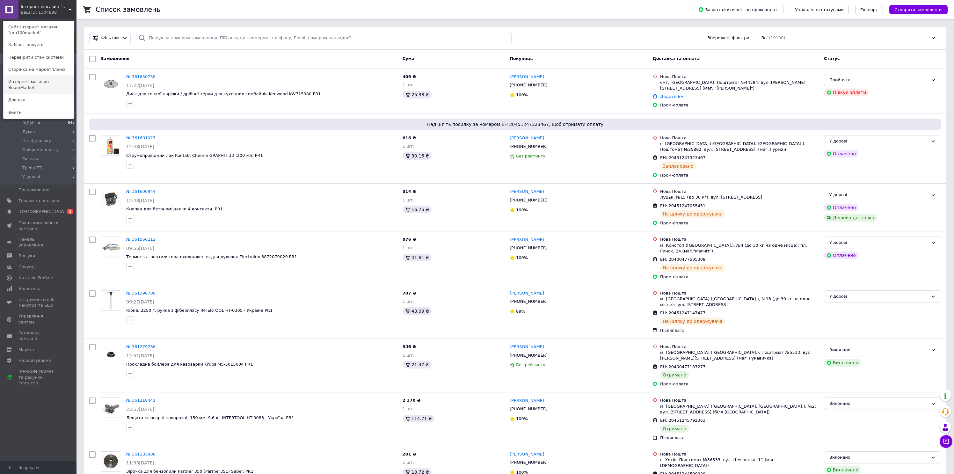
click at [52, 84] on link "Интернет-магазин BoomMarket" at bounding box center [39, 85] width 70 height 18
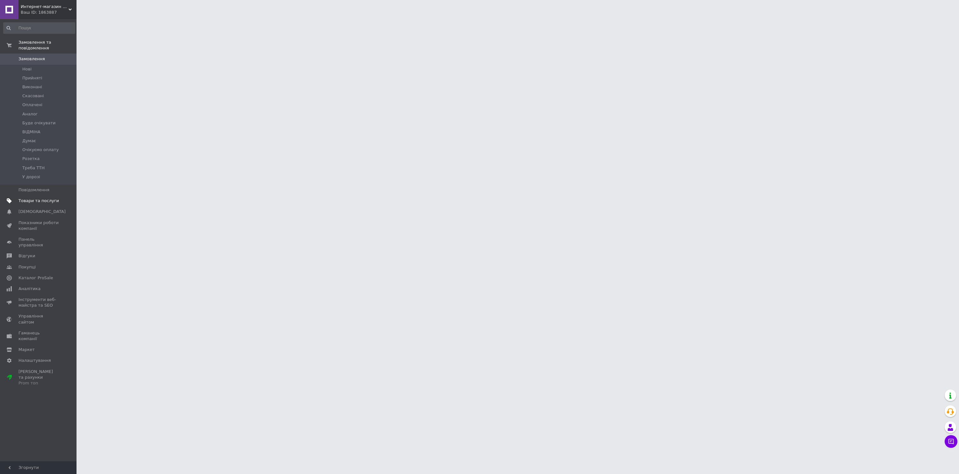
click at [37, 203] on span "Товари та послуги" at bounding box center [38, 201] width 40 height 6
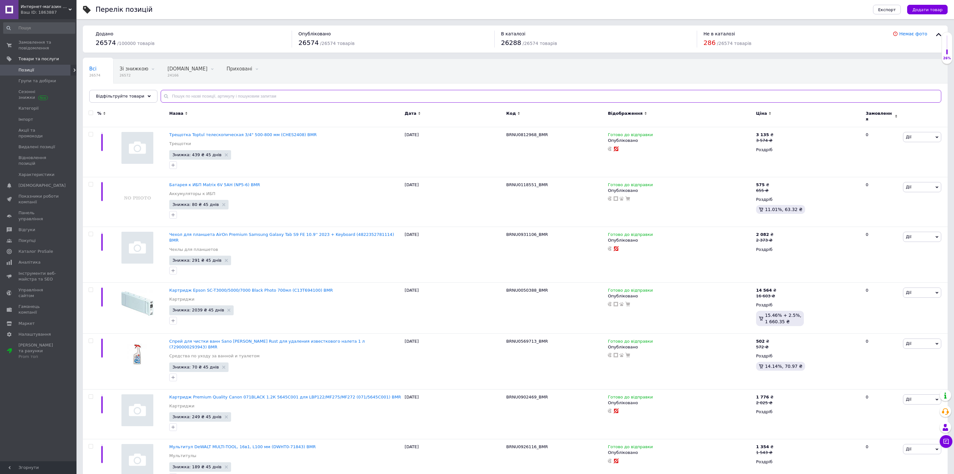
click at [202, 96] on input "text" at bounding box center [551, 96] width 781 height 13
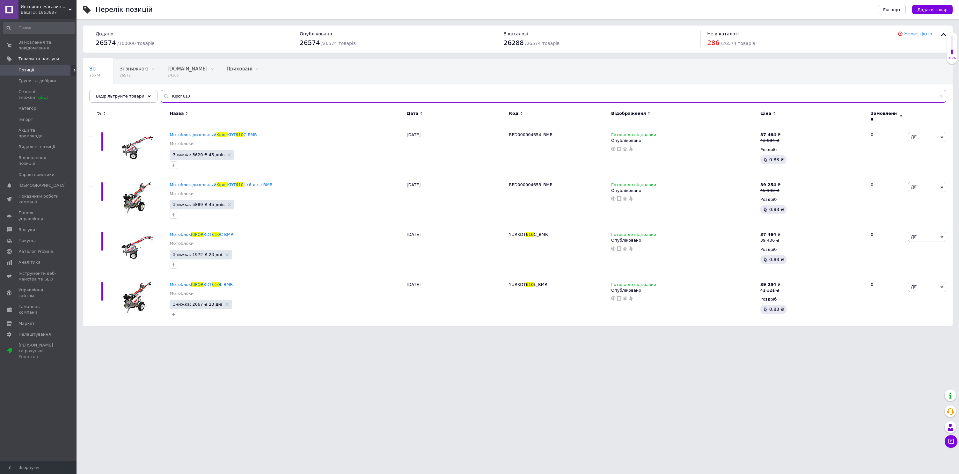
type input "Kipor 610"
click at [312, 333] on html "Интернет-магазин BoomMarket Ваш ID: 1863887 Сайт Интернет-магазин BoomMarket Ка…" at bounding box center [479, 166] width 959 height 333
drag, startPoint x: 535, startPoint y: 231, endPoint x: 525, endPoint y: 230, distance: 10.3
click at [525, 232] on span "YURKDT 610 C_BMR" at bounding box center [528, 234] width 39 height 5
copy span "610 C"
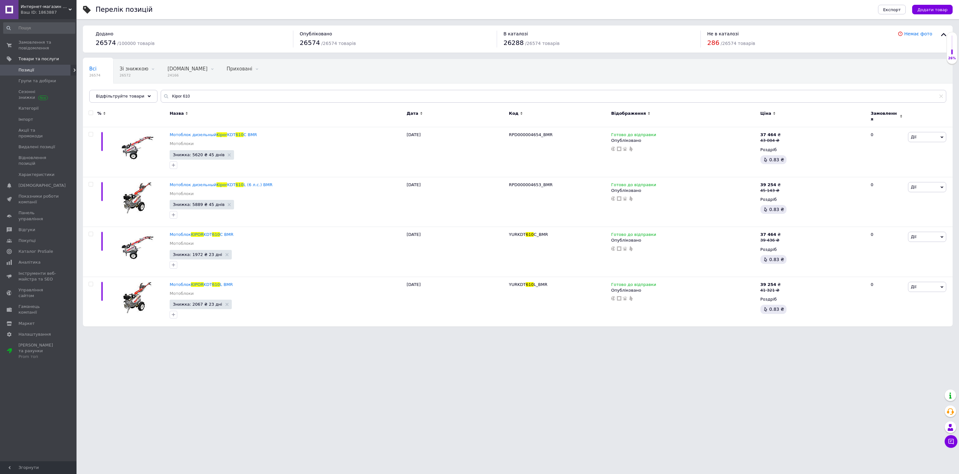
click at [549, 333] on html "Интернет-магазин BoomMarket Ваш ID: 1863887 Сайт Интернет-магазин BoomMarket Ка…" at bounding box center [479, 166] width 959 height 333
click at [296, 333] on html "Интернет-магазин BoomMarket Ваш ID: 1863887 Сайт Интернет-магазин BoomMarket Ка…" at bounding box center [479, 166] width 959 height 333
click at [386, 333] on html "Интернет-магазин BoomMarket Ваш ID: 1863887 Сайт Интернет-магазин BoomMarket Ка…" at bounding box center [479, 166] width 959 height 333
drag, startPoint x: 165, startPoint y: 232, endPoint x: 222, endPoint y: 230, distance: 56.5
click at [223, 230] on div "Мотоблок KIPOR KDT 610 C BMR Мотоблоки Знижка: 1972 ₴ 23 дні 21.08.2025 YURKDT …" at bounding box center [518, 252] width 870 height 50
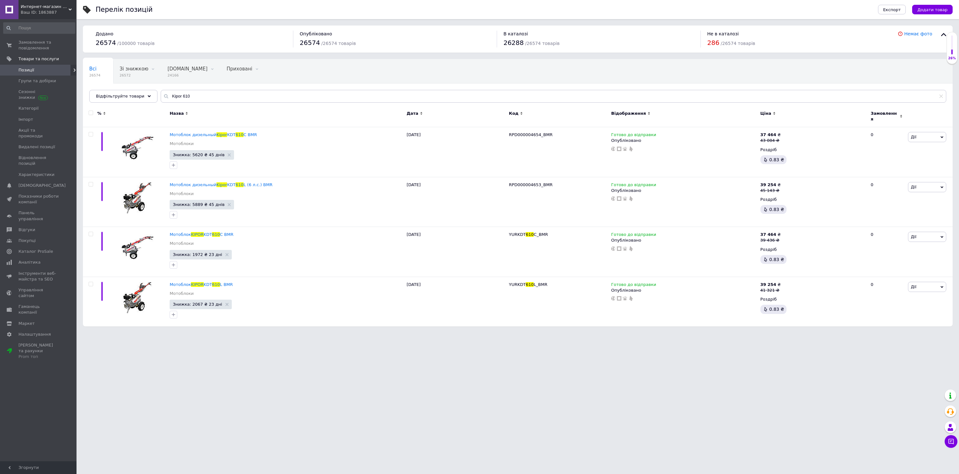
click at [470, 333] on html "Интернет-магазин BoomMarket Ваш ID: 1863887 Сайт Интернет-магазин BoomMarket Ка…" at bounding box center [479, 166] width 959 height 333
drag, startPoint x: 517, startPoint y: 181, endPoint x: 537, endPoint y: 182, distance: 19.8
click at [540, 182] on span "RPD000004653_BMR" at bounding box center [531, 184] width 44 height 5
drag, startPoint x: 535, startPoint y: 231, endPoint x: 520, endPoint y: 231, distance: 15.0
click at [520, 232] on span "YURKDT 610 C_BMR" at bounding box center [528, 234] width 39 height 5
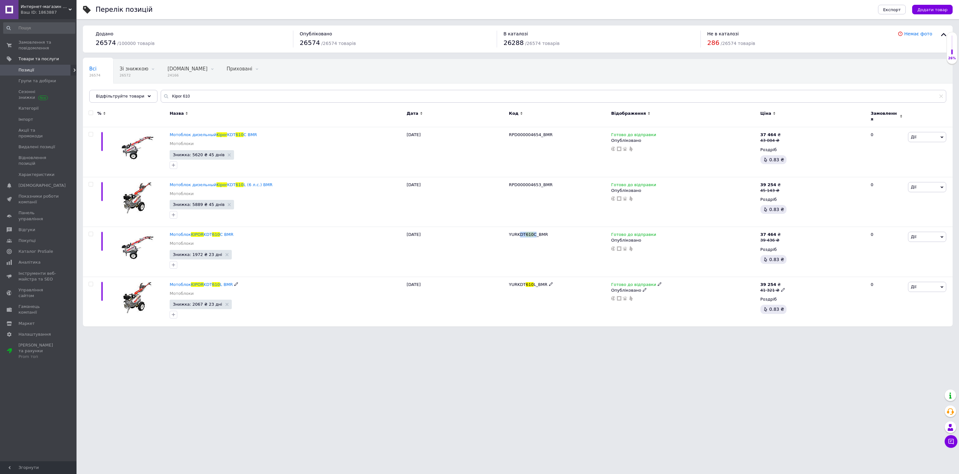
copy span "DT 610 C"
click at [325, 333] on html "Интернет-магазин BoomMarket Ваш ID: 1863887 Сайт Интернет-магазин BoomMarket Ка…" at bounding box center [479, 166] width 959 height 333
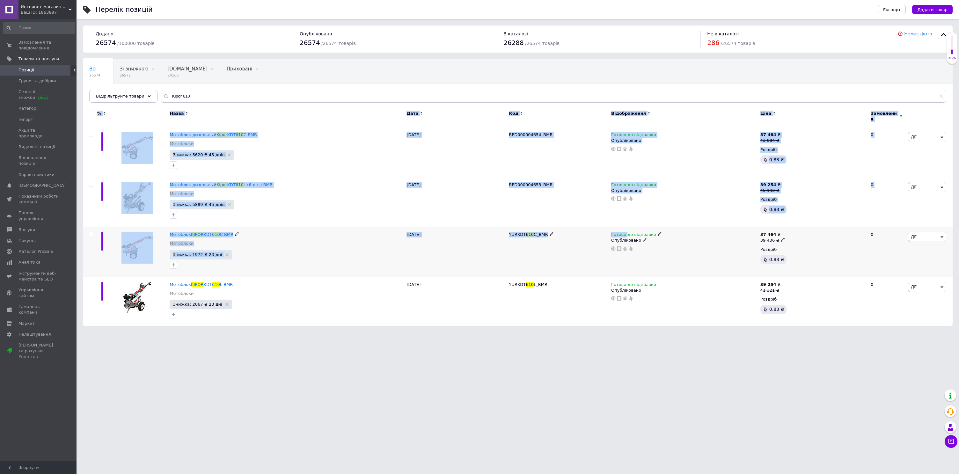
drag, startPoint x: 418, startPoint y: 378, endPoint x: 626, endPoint y: 233, distance: 252.7
click at [626, 233] on html "Интернет-магазин BoomMarket Ваш ID: 1863887 Сайт Интернет-магазин BoomMarket Ка…" at bounding box center [479, 166] width 959 height 333
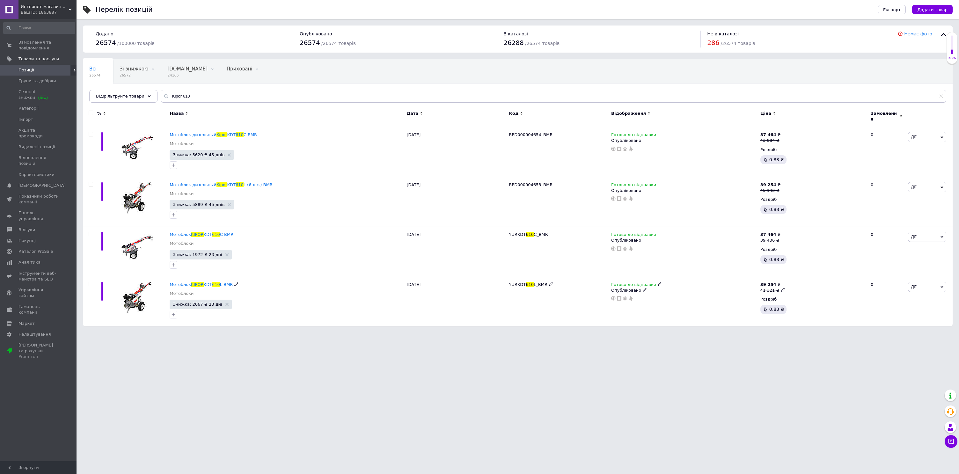
click at [673, 333] on html "Интернет-магазин BoomMarket Ваш ID: 1863887 Сайт Интернет-магазин BoomMarket Ка…" at bounding box center [479, 166] width 959 height 333
drag, startPoint x: 622, startPoint y: 282, endPoint x: 653, endPoint y: 286, distance: 30.6
click at [623, 282] on span "Готово до відправки" at bounding box center [633, 285] width 45 height 7
click at [692, 300] on li "Немає в наявності" at bounding box center [694, 304] width 61 height 9
click at [637, 232] on span "Готово до відправки" at bounding box center [633, 235] width 45 height 7
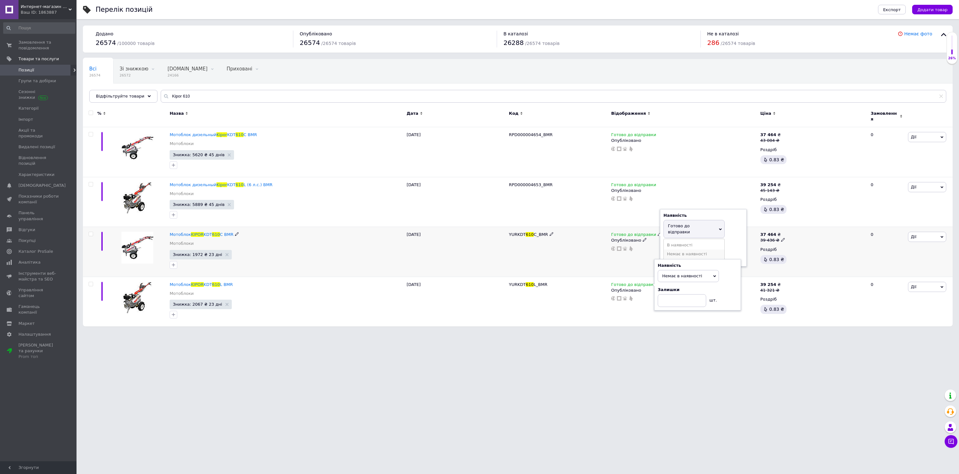
click at [687, 250] on li "Немає в наявності" at bounding box center [694, 254] width 61 height 9
click at [640, 182] on span "Готово до відправки" at bounding box center [633, 185] width 45 height 7
click at [679, 200] on li "Немає в наявності" at bounding box center [694, 204] width 61 height 9
click at [632, 132] on span "Готово до відправки" at bounding box center [633, 135] width 45 height 7
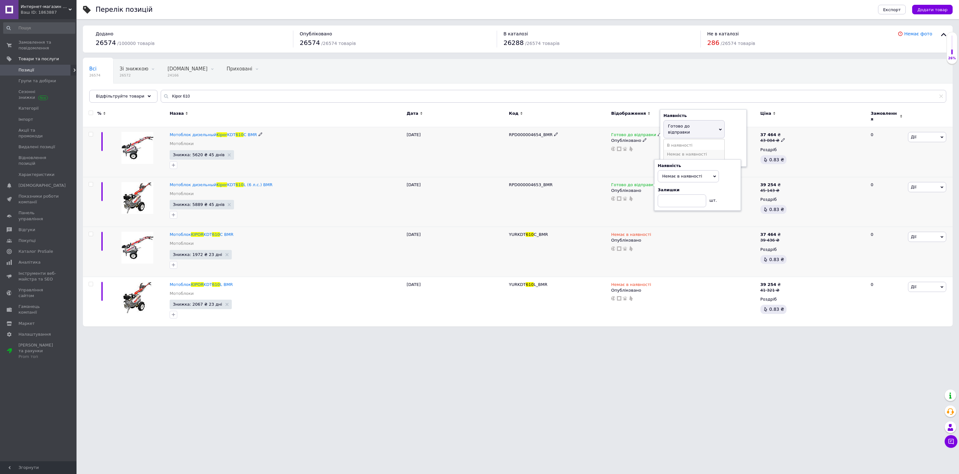
click at [685, 150] on li "Немає в наявності" at bounding box center [694, 154] width 61 height 9
click at [395, 333] on html "Интернет-магазин BoomMarket Ваш ID: 1863887 Сайт Интернет-магазин BoomMarket Ка…" at bounding box center [479, 166] width 959 height 333
drag, startPoint x: 108, startPoint y: 87, endPoint x: 103, endPoint y: 96, distance: 10.4
click at [93, 85] on div "Всі 26574 Зі знижкою 26572 Видалити Редагувати Bigl.ua 24166 Видалити Редагуват…" at bounding box center [518, 81] width 870 height 44
click at [64, 10] on div "Ваш ID: 1863887" at bounding box center [49, 13] width 56 height 6
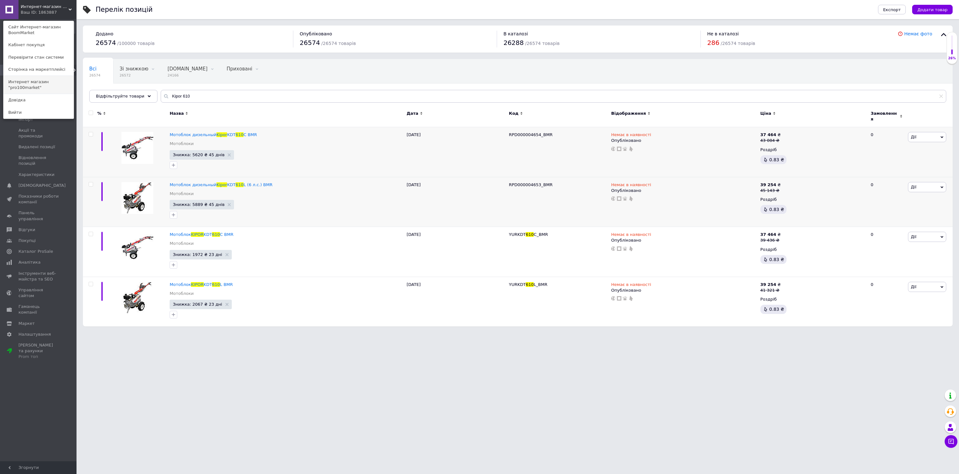
click at [40, 92] on link "Интернет магазин "pro100market"" at bounding box center [39, 85] width 70 height 18
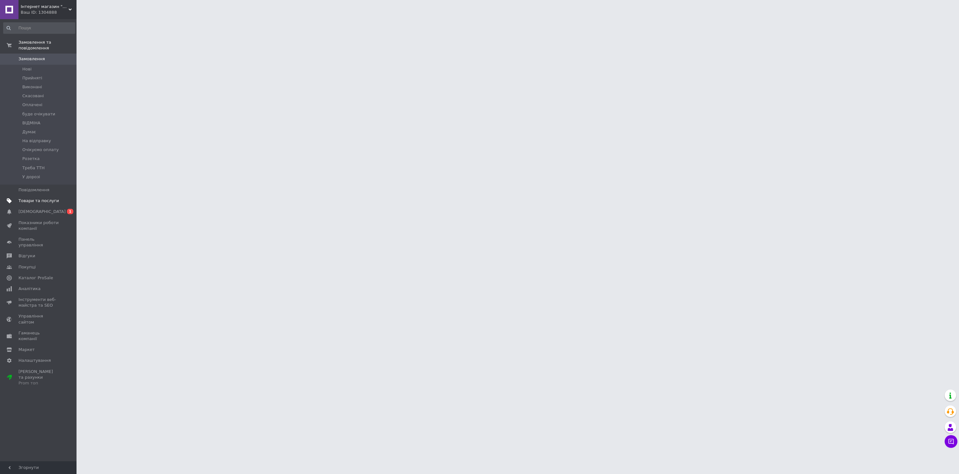
click at [30, 202] on span "Товари та послуги" at bounding box center [38, 201] width 40 height 6
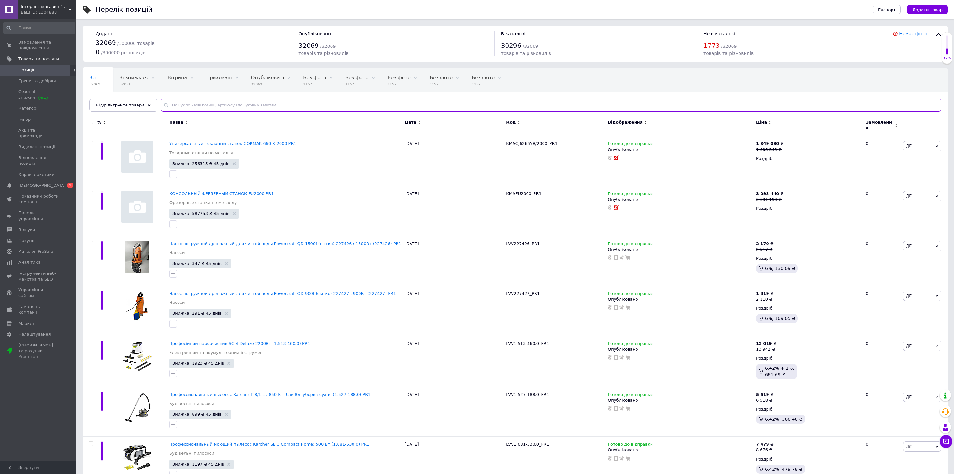
click at [262, 105] on input "text" at bounding box center [551, 105] width 781 height 13
paste input "Kipor 610"
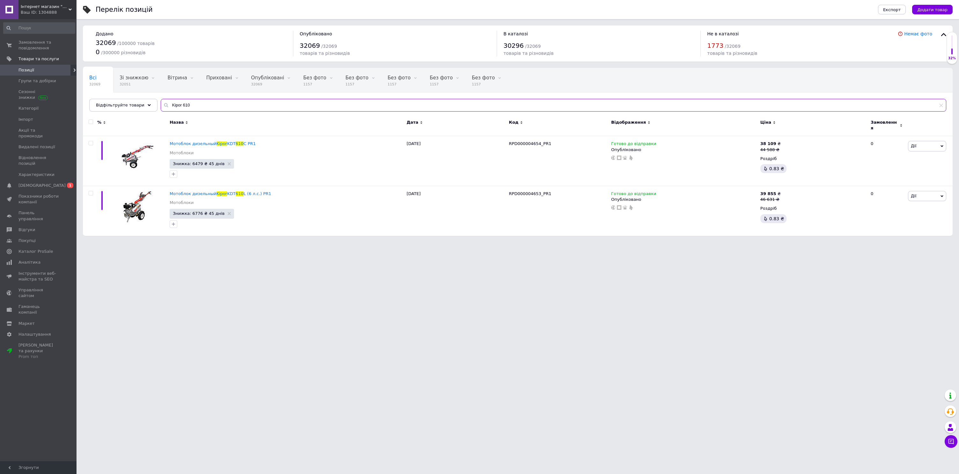
type input "Kipor 610"
click at [92, 121] on input "checkbox" at bounding box center [91, 122] width 4 height 4
checkbox input "true"
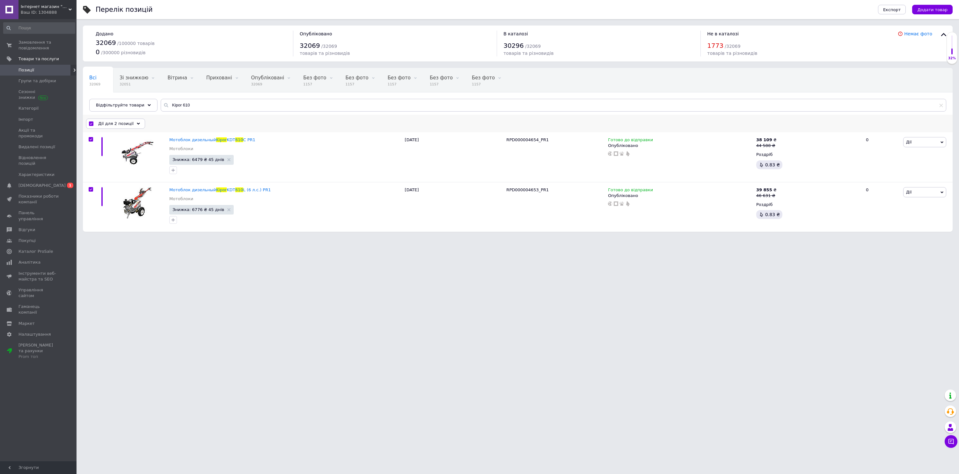
click at [112, 122] on span "Дії для 2 позиції" at bounding box center [115, 124] width 35 height 6
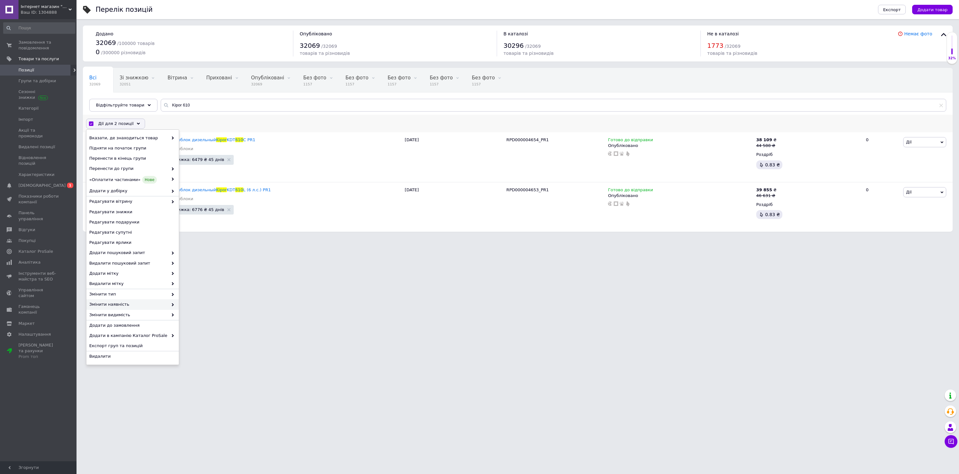
click at [123, 304] on span "Змінити наявність" at bounding box center [128, 305] width 79 height 6
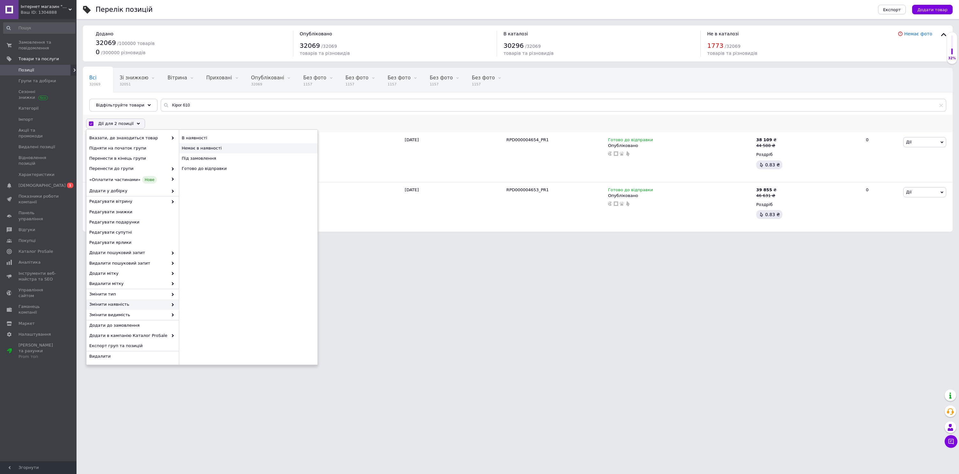
click at [195, 150] on div "Немає в наявності" at bounding box center [248, 148] width 139 height 10
click at [392, 238] on html "Інтернет магазин "pro100market" Ваш ID: 1304888 Сайт Інтернет магазин "pro100ma…" at bounding box center [479, 119] width 959 height 238
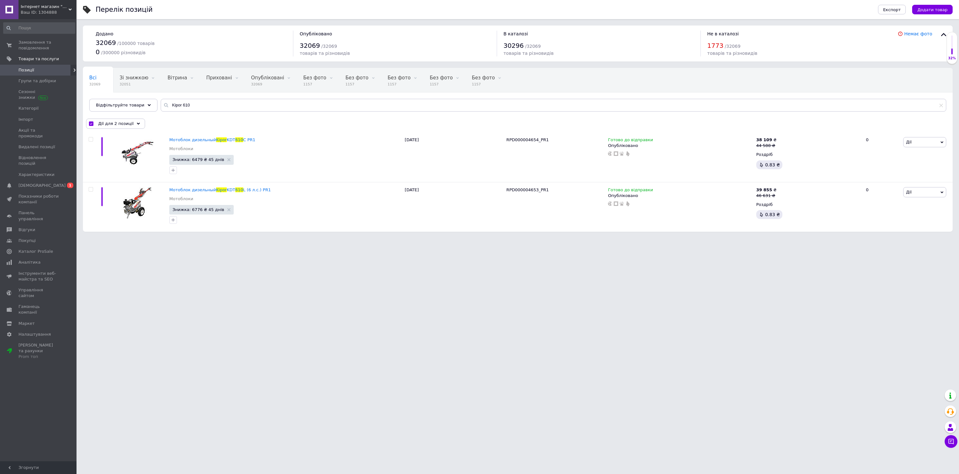
checkbox input "false"
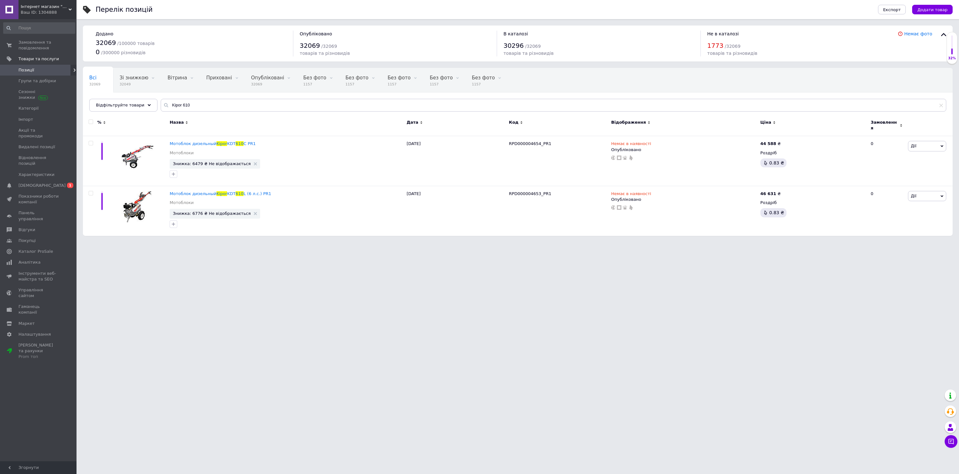
click at [442, 242] on html "Інтернет магазин "pro100market" Ваш ID: 1304888 Сайт Інтернет магазин "pro100ma…" at bounding box center [479, 121] width 959 height 242
click at [52, 48] on span "Замовлення та повідомлення" at bounding box center [38, 45] width 40 height 11
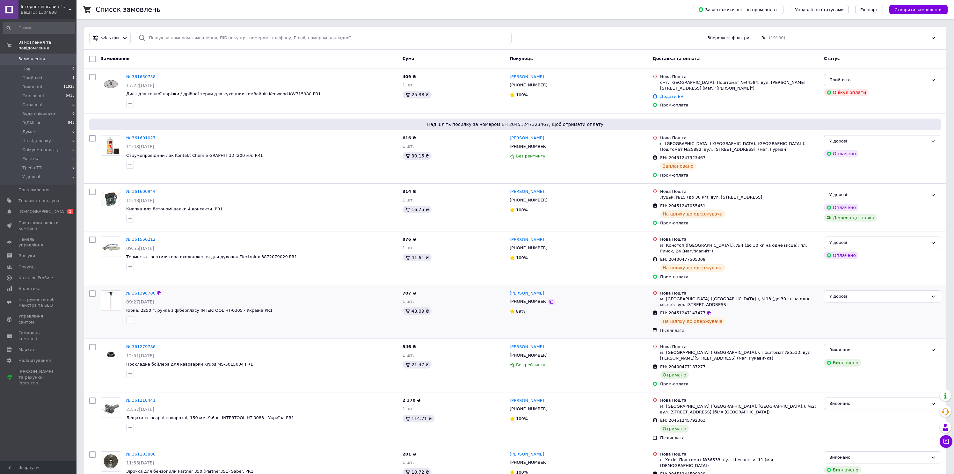
click at [549, 303] on icon at bounding box center [551, 301] width 5 height 5
